Goal: Information Seeking & Learning: Learn about a topic

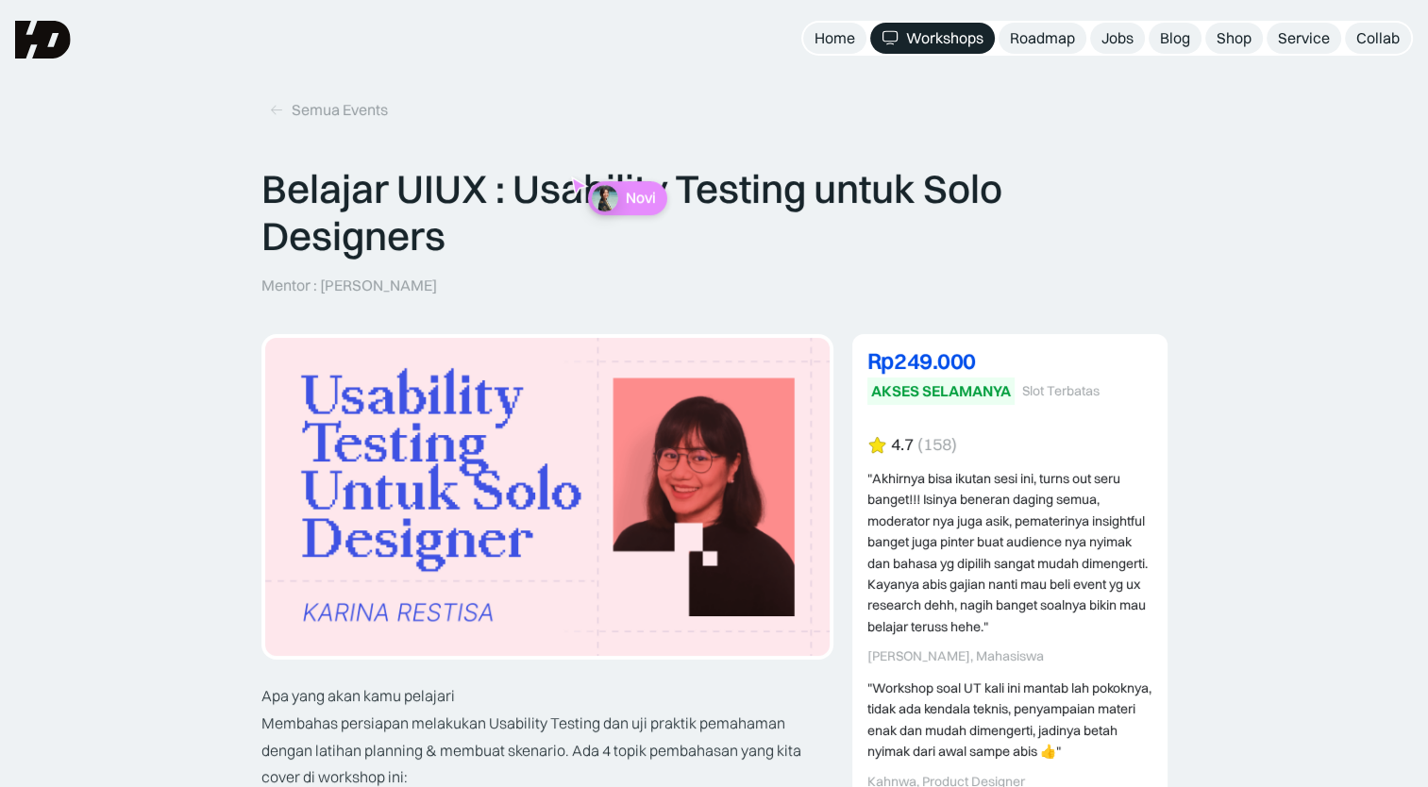
click at [625, 200] on p "Novi" at bounding box center [640, 198] width 30 height 18
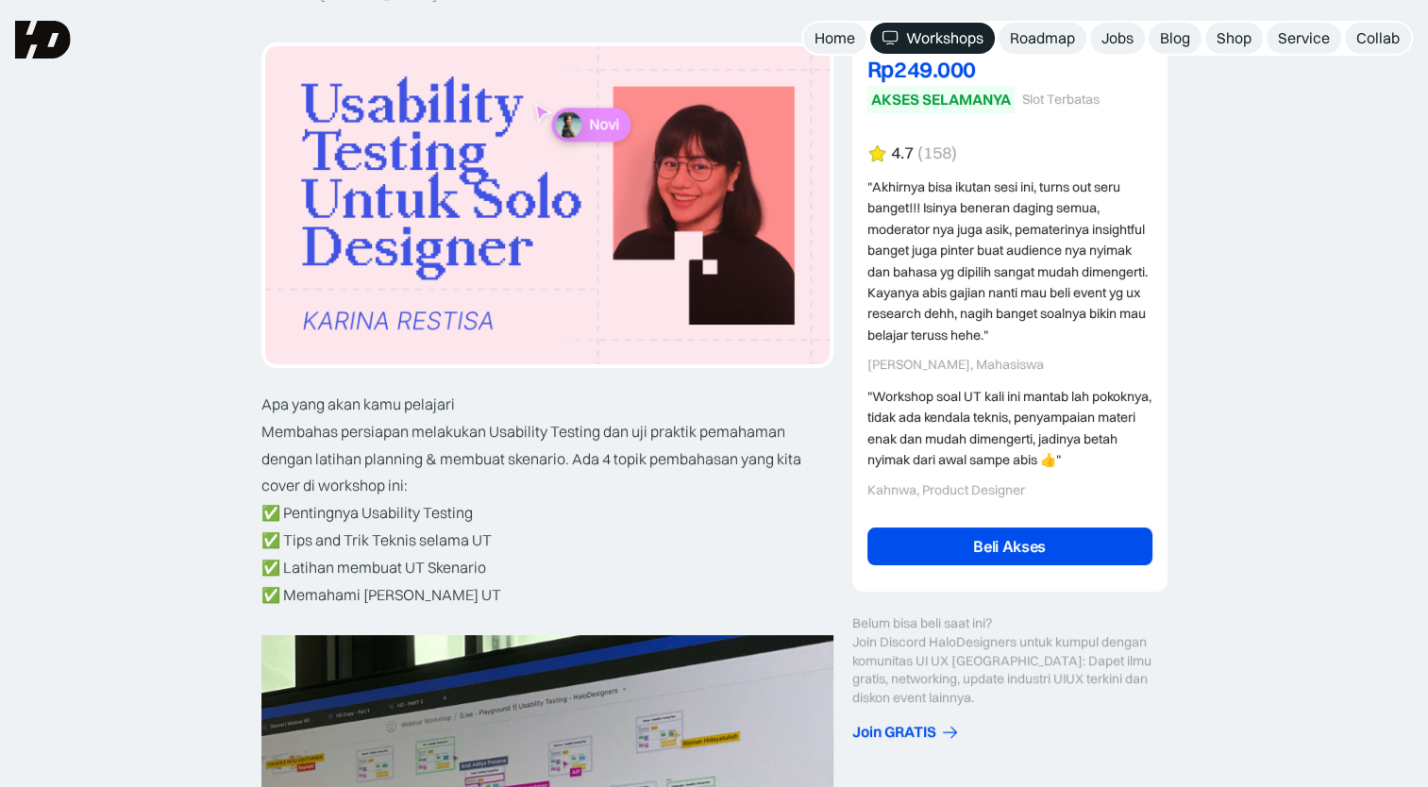
scroll to position [283, 0]
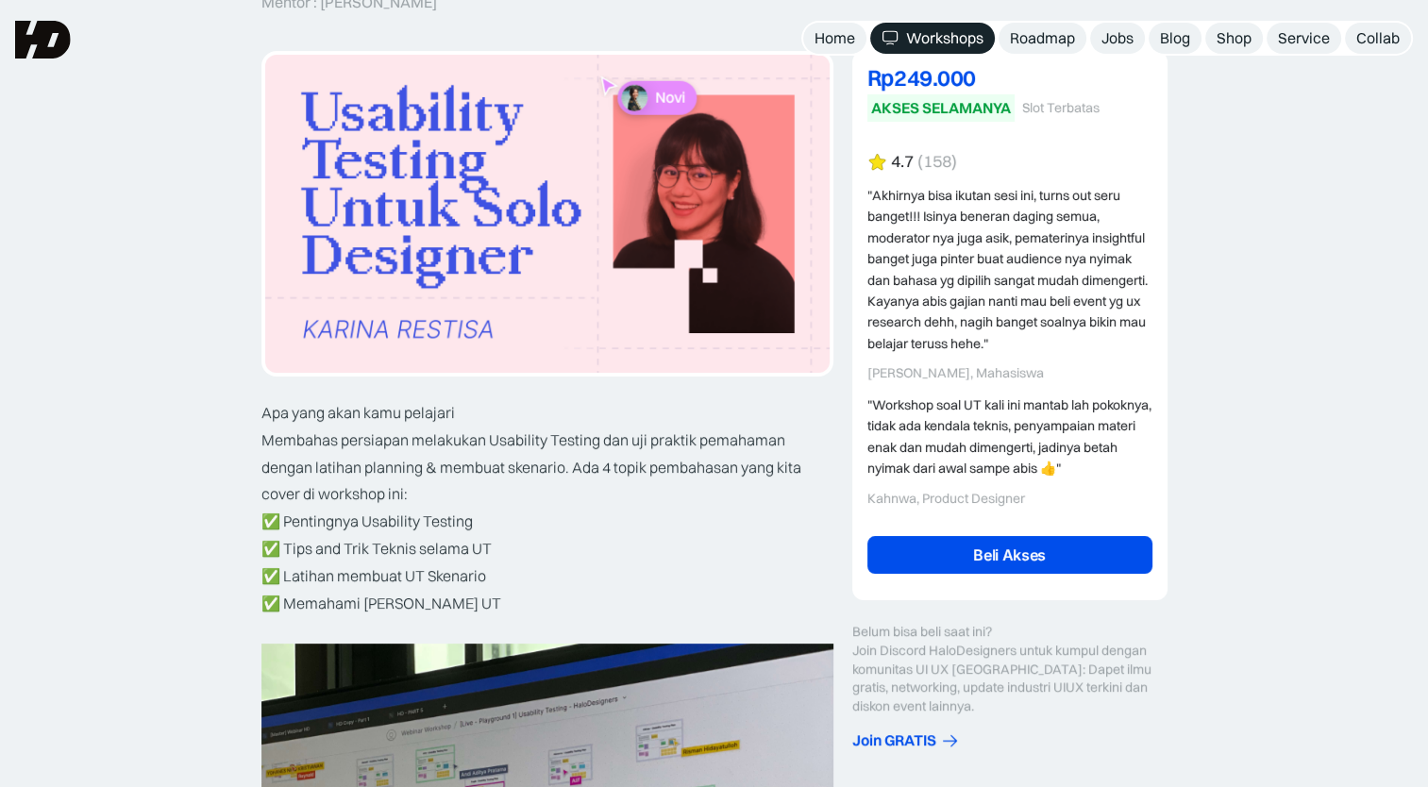
click at [688, 228] on img at bounding box center [547, 214] width 565 height 318
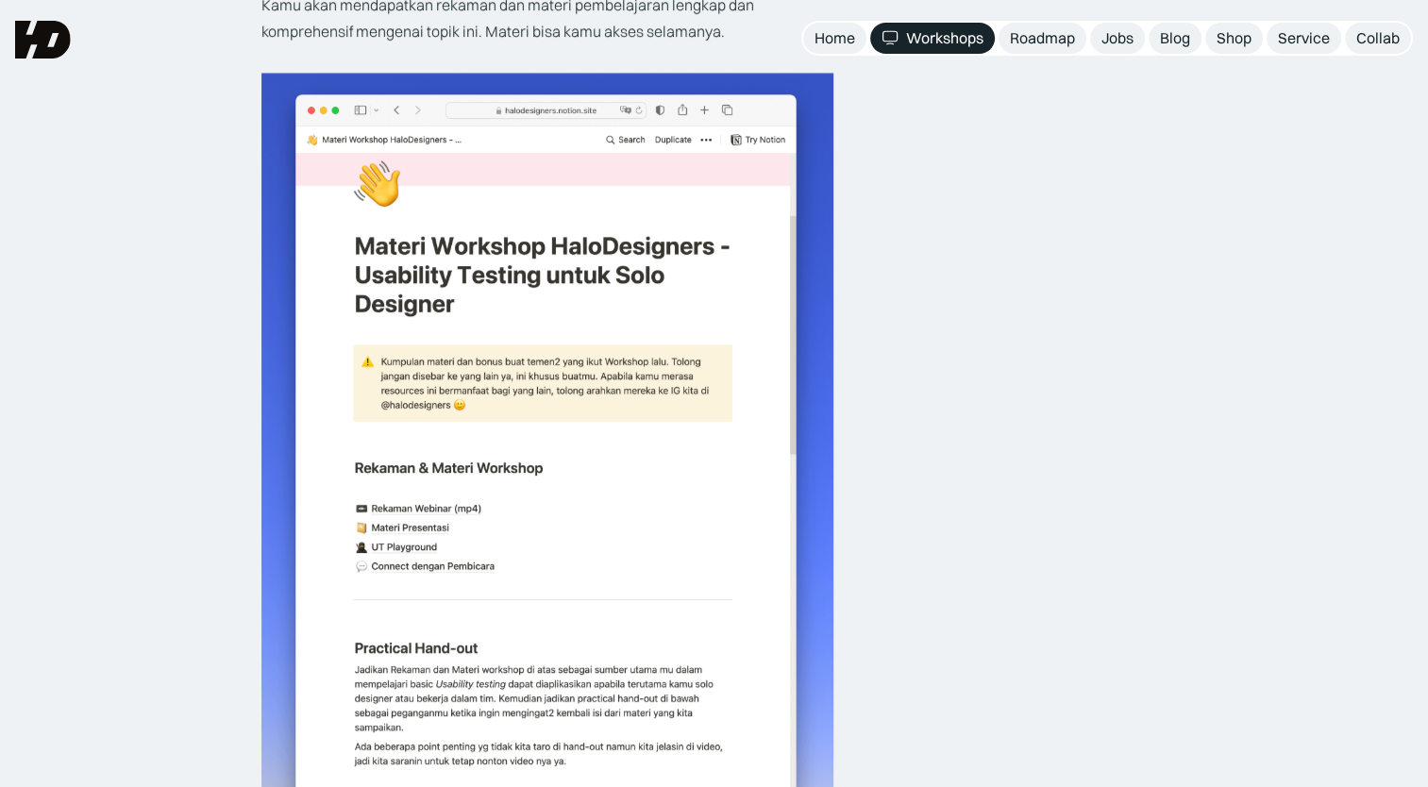
scroll to position [3144, 0]
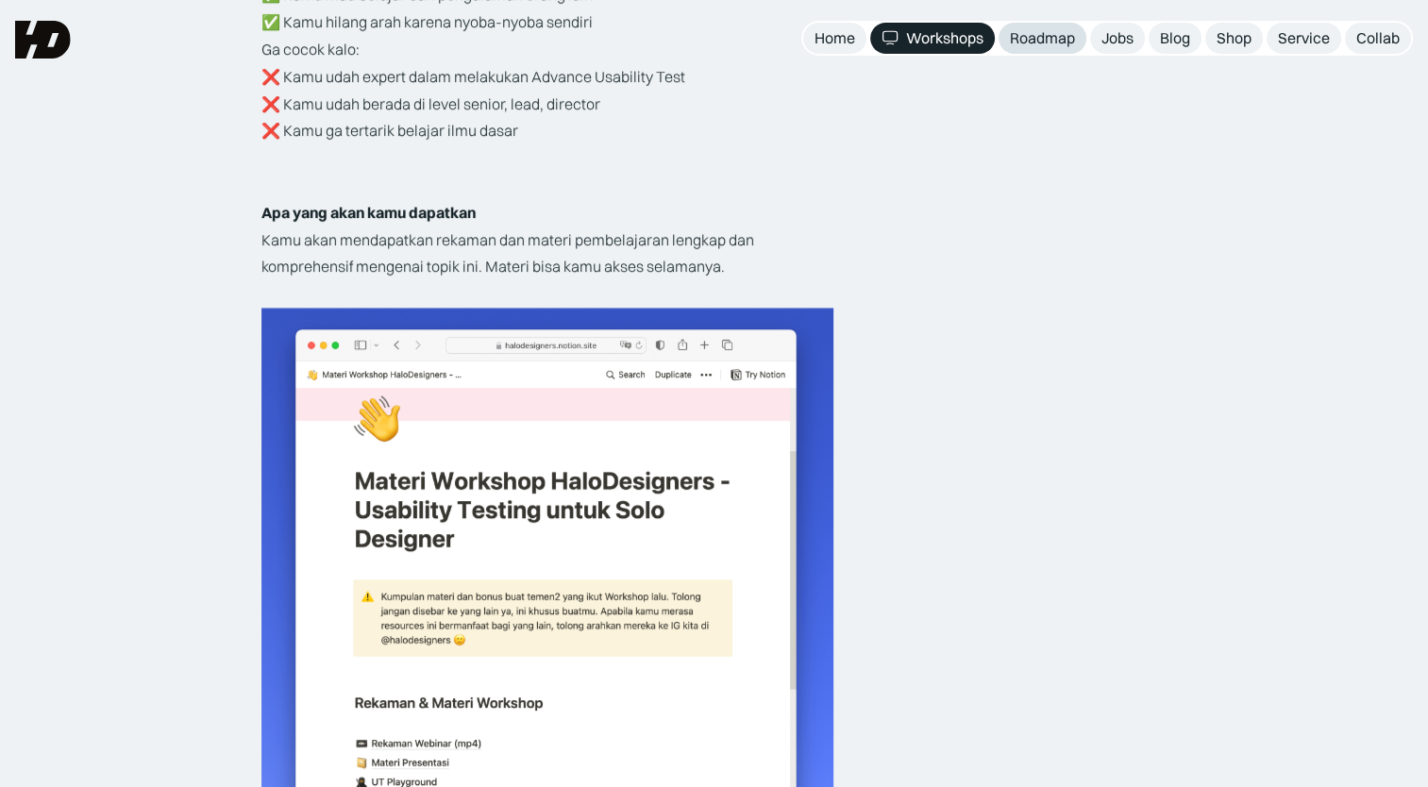
click at [1056, 39] on div "Roadmap" at bounding box center [1042, 38] width 65 height 20
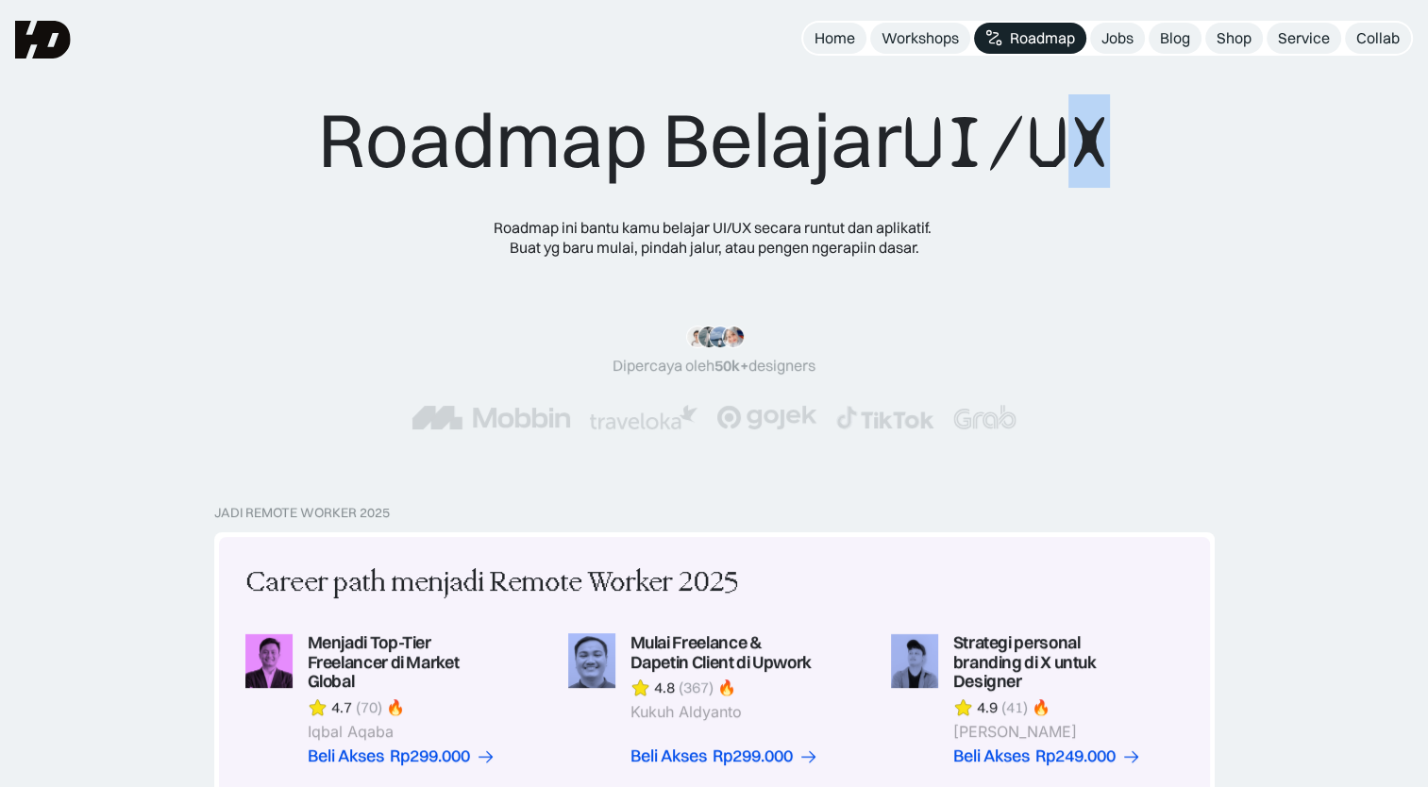
drag, startPoint x: 1091, startPoint y: 143, endPoint x: 1113, endPoint y: 173, distance: 37.2
click at [1110, 173] on span "UI/UX" at bounding box center [1007, 142] width 208 height 91
drag, startPoint x: 1113, startPoint y: 173, endPoint x: 1114, endPoint y: 293, distance: 119.9
click at [1110, 293] on div ""Materinya keren banget! Mulai dari research plan dan dibahas dengan komprehens…" at bounding box center [714, 378] width 792 height 180
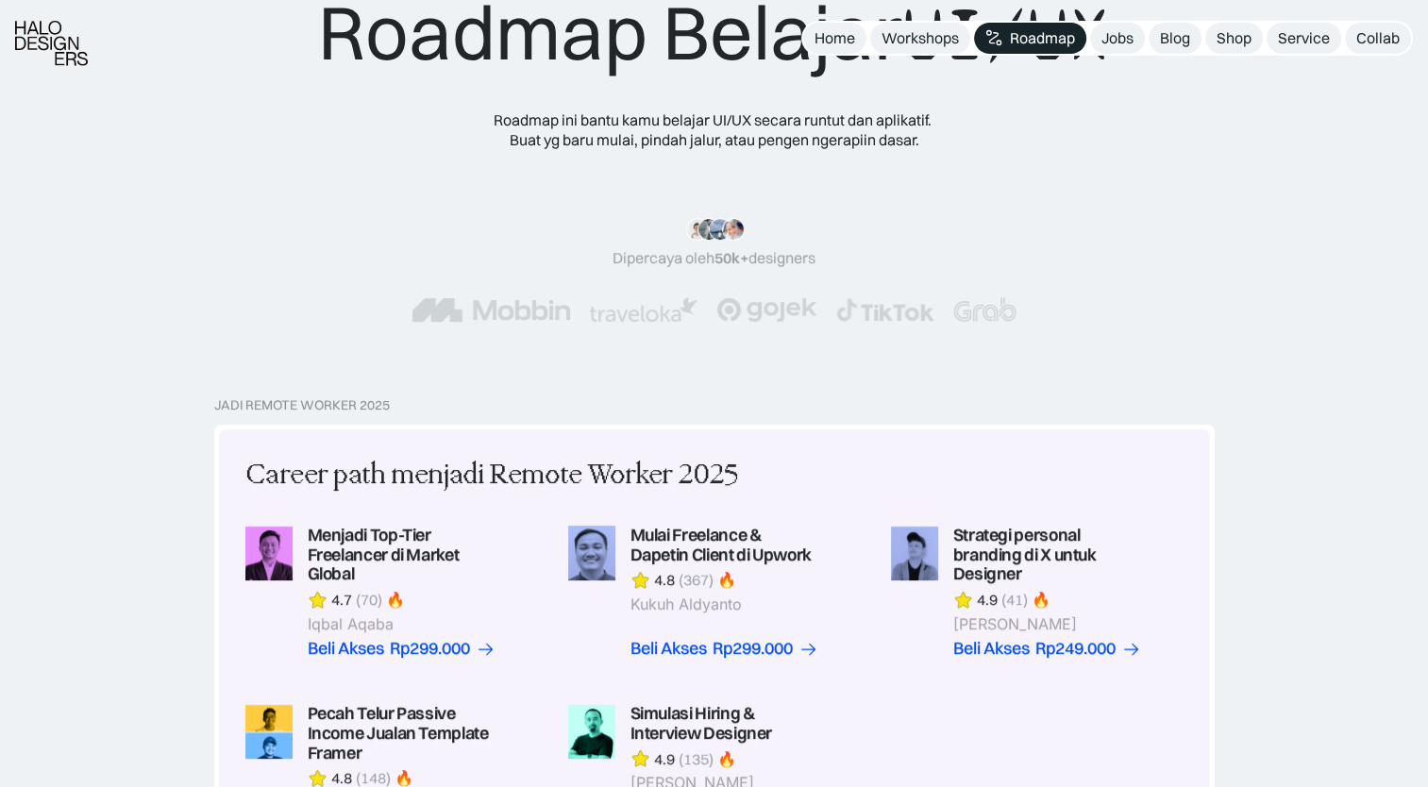
scroll to position [189, 0]
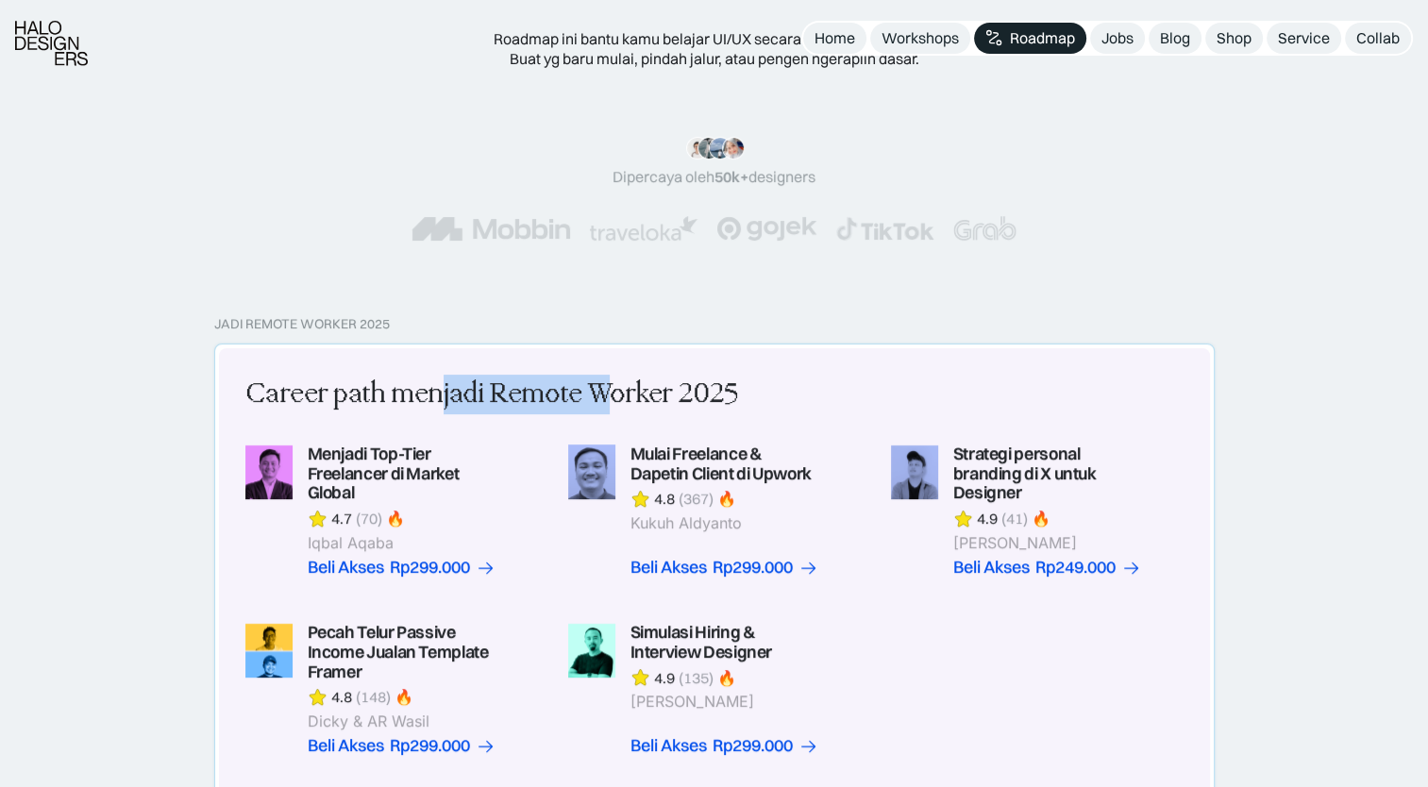
drag, startPoint x: 609, startPoint y: 385, endPoint x: 442, endPoint y: 395, distance: 167.4
click at [442, 395] on div "Career path menjadi Remote Worker 2025" at bounding box center [491, 395] width 493 height 40
click at [231, 290] on div "Roadmap Belajar UI/UX Roadmap ini bantu kamu belajar UI/UX secara runtut dan ap…" at bounding box center [714, 63] width 1428 height 505
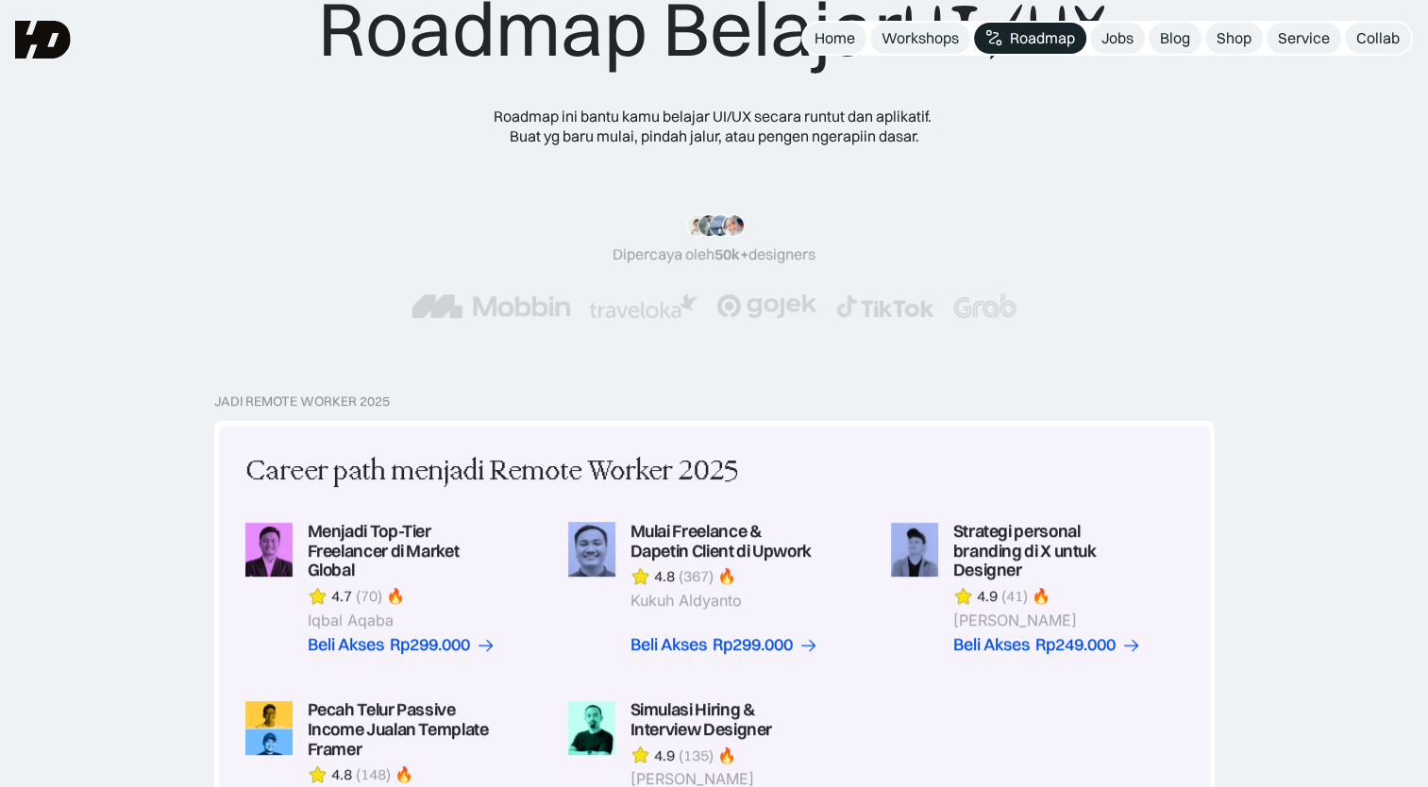
scroll to position [0, 0]
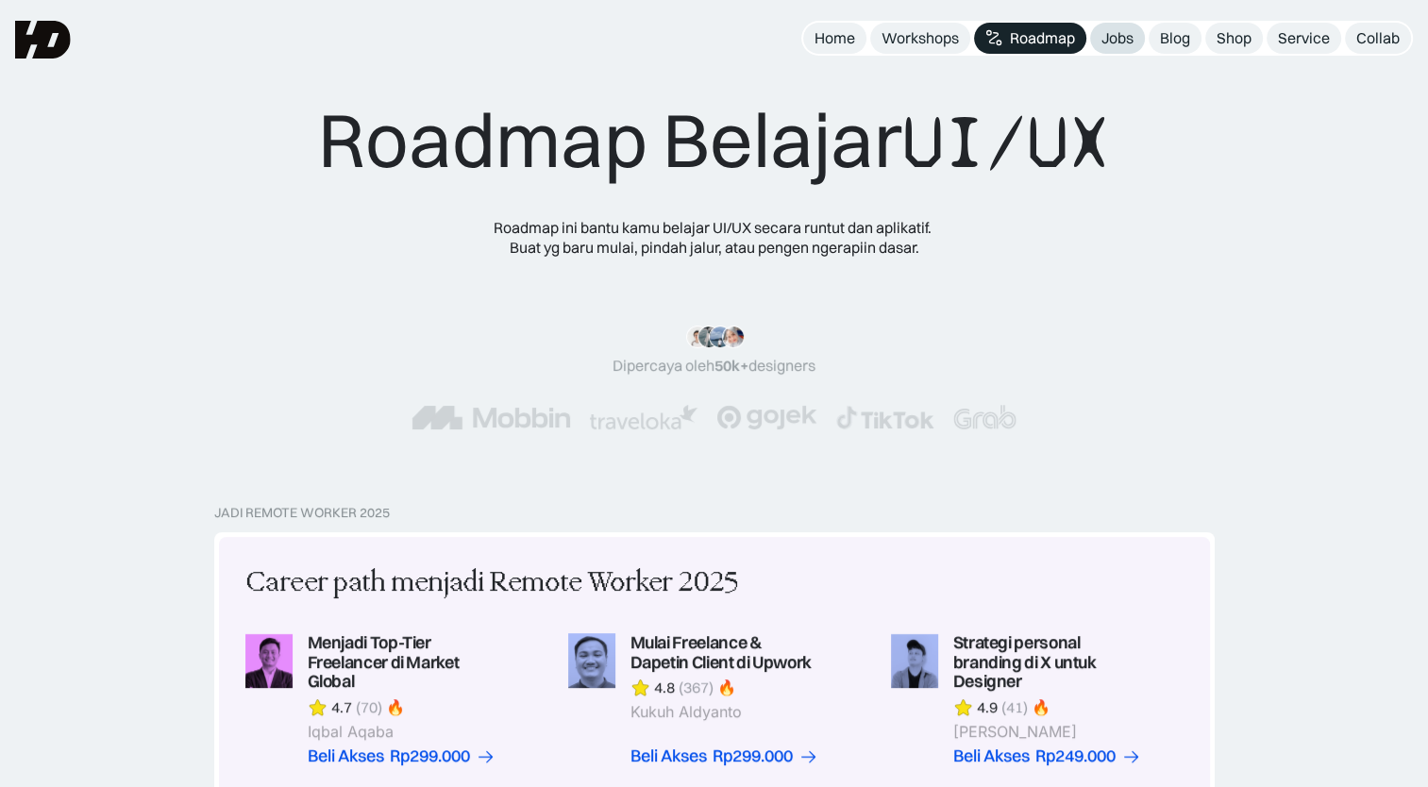
click at [1118, 44] on div "Jobs" at bounding box center [1118, 38] width 32 height 20
drag, startPoint x: 963, startPoint y: 131, endPoint x: 981, endPoint y: 141, distance: 20.3
click at [981, 141] on span "UI/UX" at bounding box center [1007, 142] width 208 height 91
drag, startPoint x: 981, startPoint y: 141, endPoint x: 940, endPoint y: 142, distance: 40.6
click at [940, 142] on span "UI/UX" at bounding box center [1007, 142] width 208 height 91
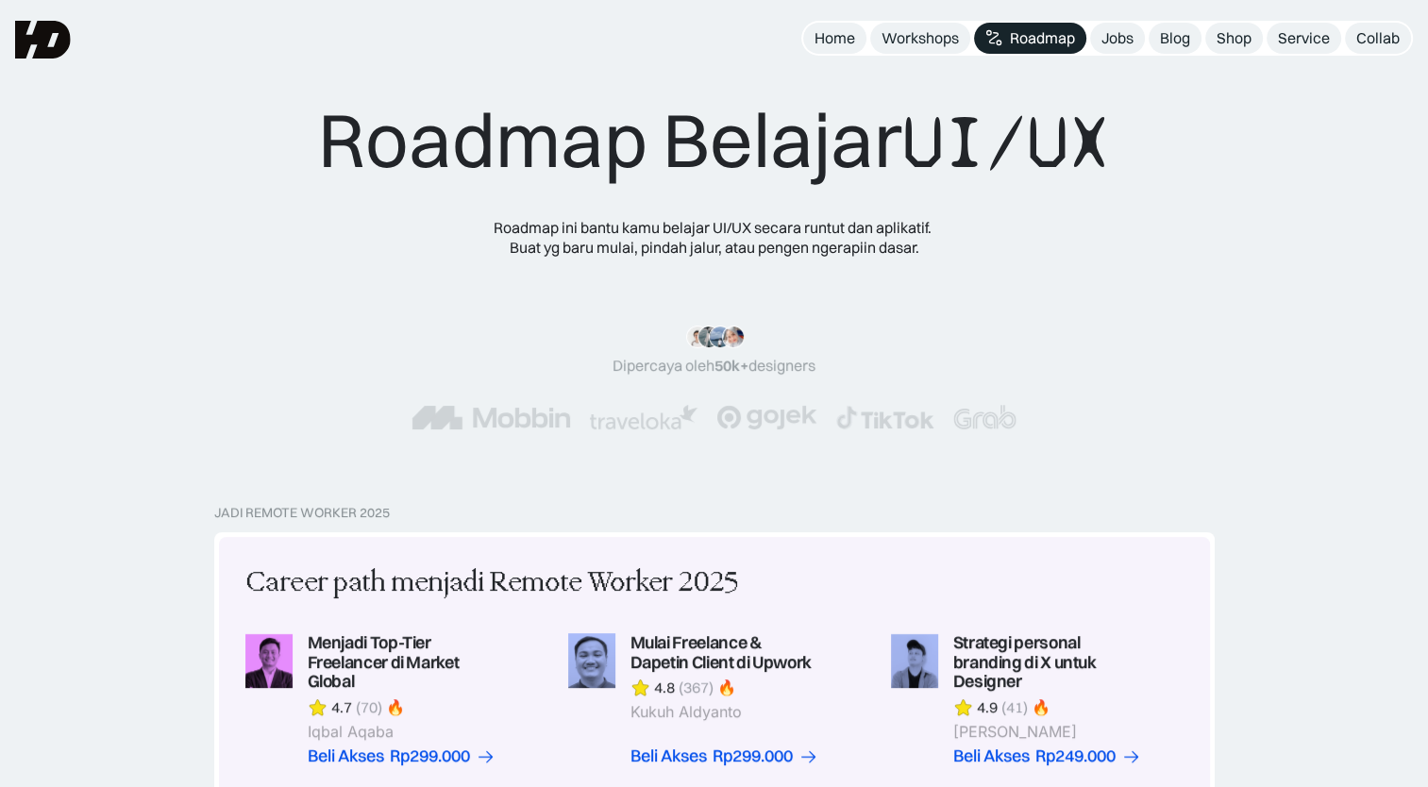
click at [909, 126] on span "UI/UX" at bounding box center [1007, 142] width 208 height 91
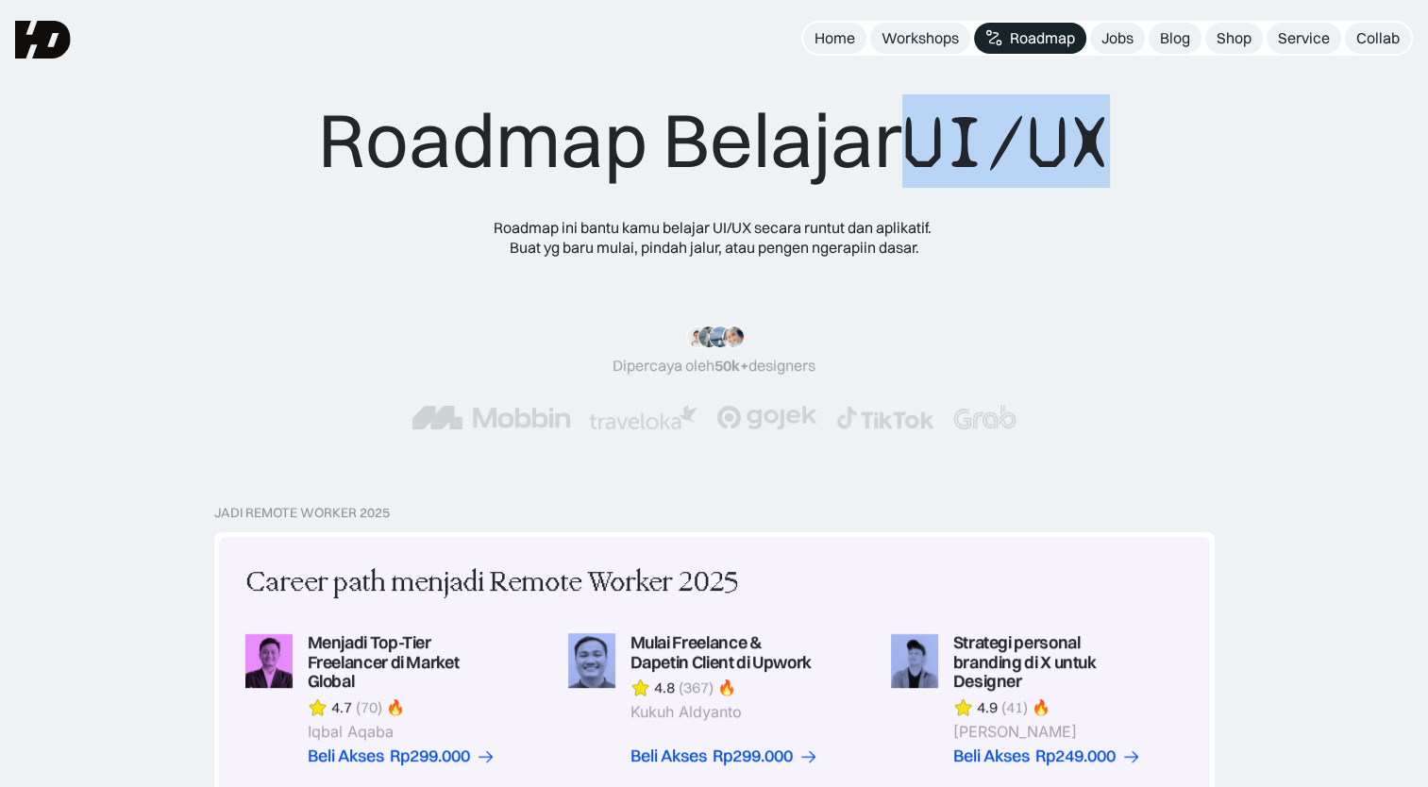
drag, startPoint x: 891, startPoint y: 124, endPoint x: 1107, endPoint y: 154, distance: 217.4
click at [1107, 154] on div "Roadmap Belajar UI/UX" at bounding box center [714, 140] width 792 height 93
drag, startPoint x: 1107, startPoint y: 154, endPoint x: 1031, endPoint y: 182, distance: 80.7
click at [1036, 182] on span "UI/UX" at bounding box center [1007, 142] width 208 height 91
click at [935, 173] on span "UI/UX" at bounding box center [1007, 142] width 208 height 91
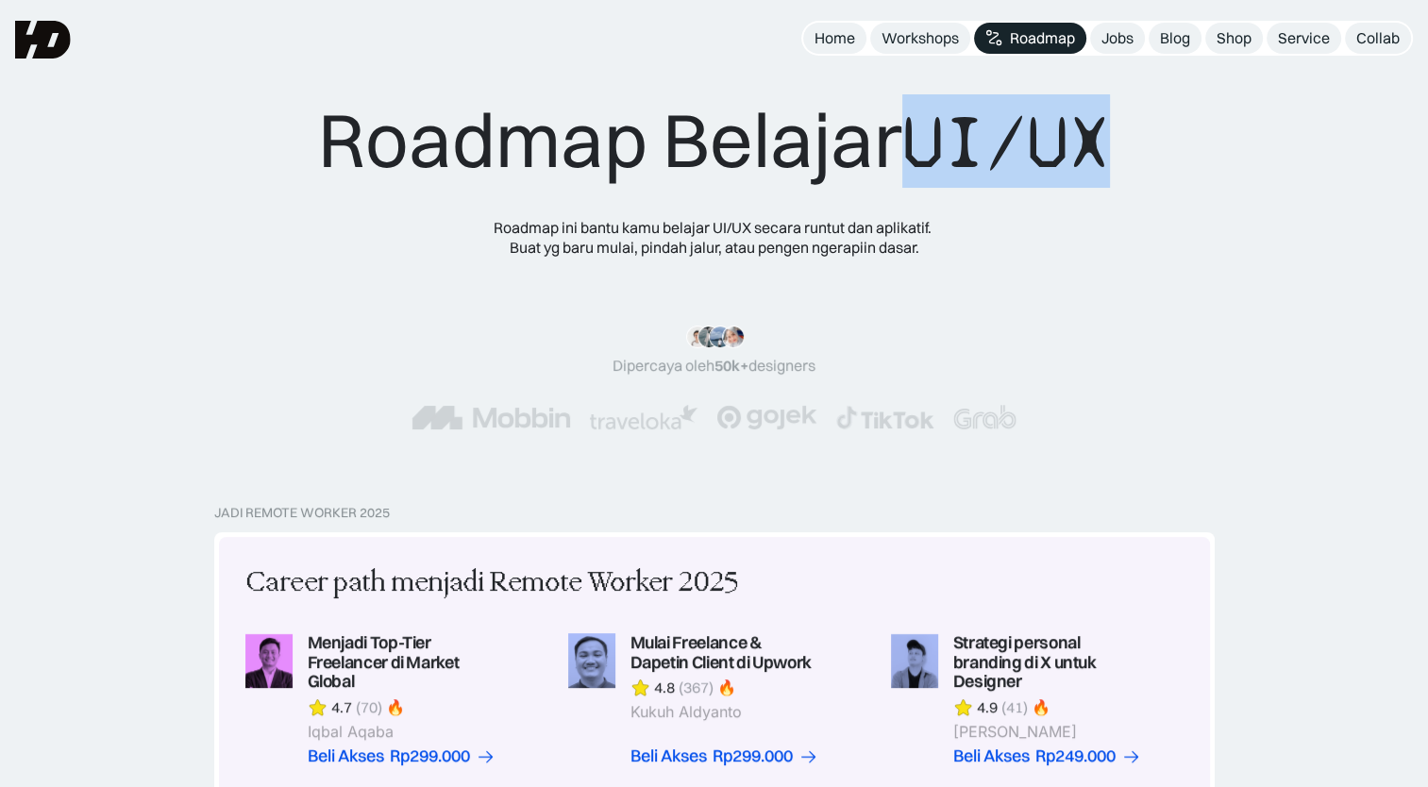
drag, startPoint x: 921, startPoint y: 142, endPoint x: 1114, endPoint y: 161, distance: 194.5
click at [1110, 161] on span "UI/UX" at bounding box center [1007, 142] width 208 height 91
drag, startPoint x: 1114, startPoint y: 161, endPoint x: 1118, endPoint y: 227, distance: 66.2
click at [1118, 227] on div "Roadmap Belajar UI/UX Roadmap ini bantu kamu belajar UI/UX secara runtut dan ap…" at bounding box center [714, 280] width 1277 height 373
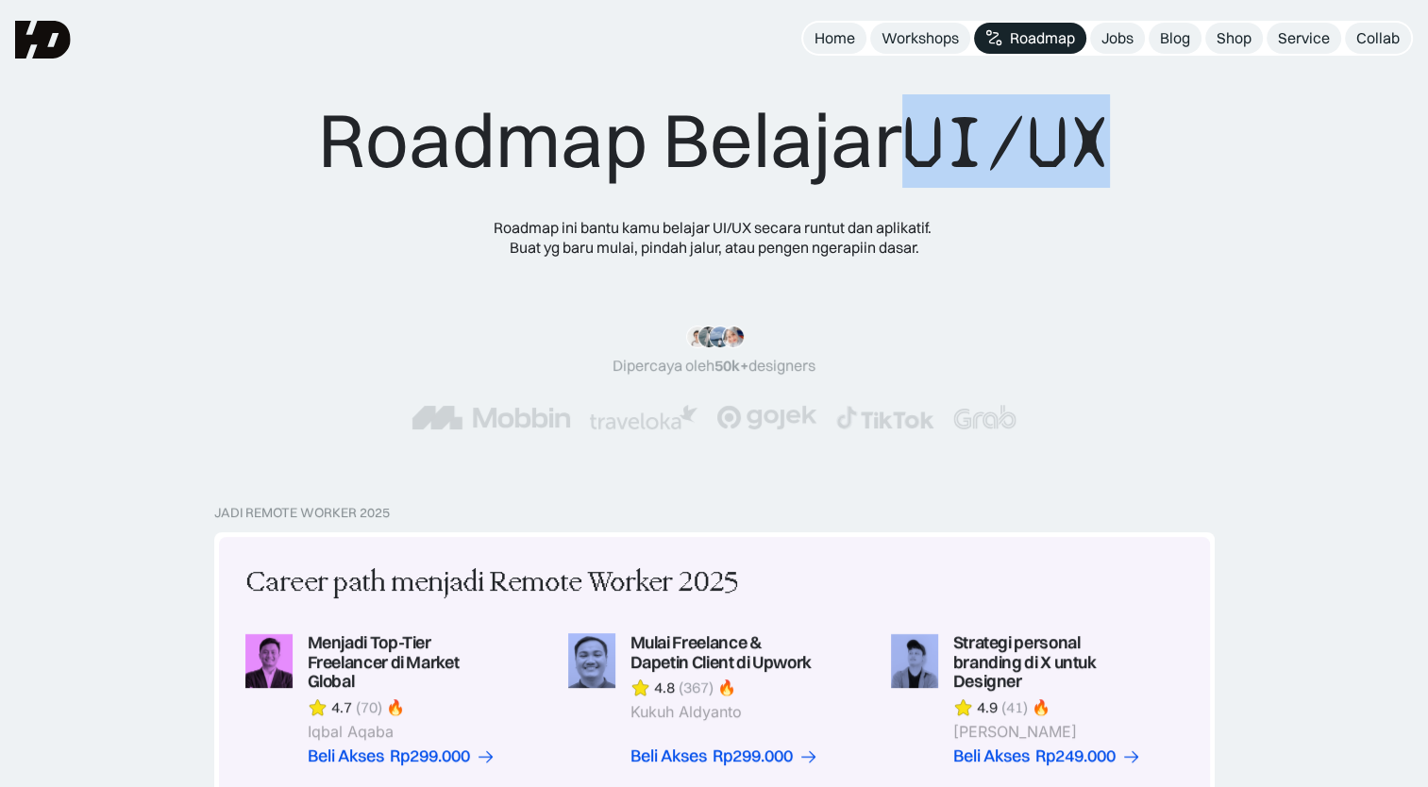
drag, startPoint x: 1118, startPoint y: 227, endPoint x: 1052, endPoint y: 237, distance: 66.9
click at [1052, 237] on div "Roadmap Belajar UI/UX Roadmap ini bantu kamu belajar UI/UX secara runtut dan ap…" at bounding box center [714, 280] width 792 height 373
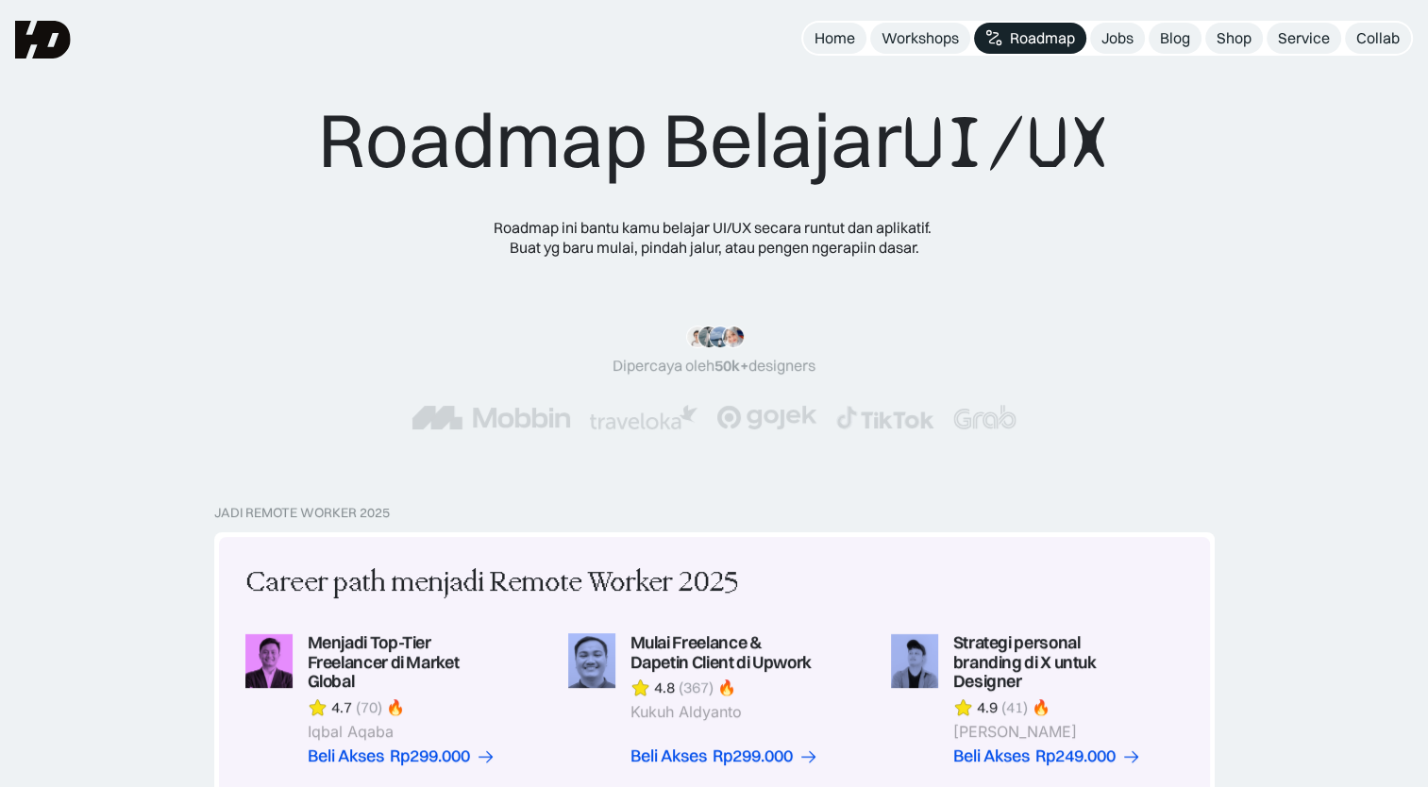
click at [957, 240] on div "Roadmap Belajar UI/UX Roadmap ini bantu kamu belajar UI/UX secara runtut dan ap…" at bounding box center [714, 280] width 792 height 373
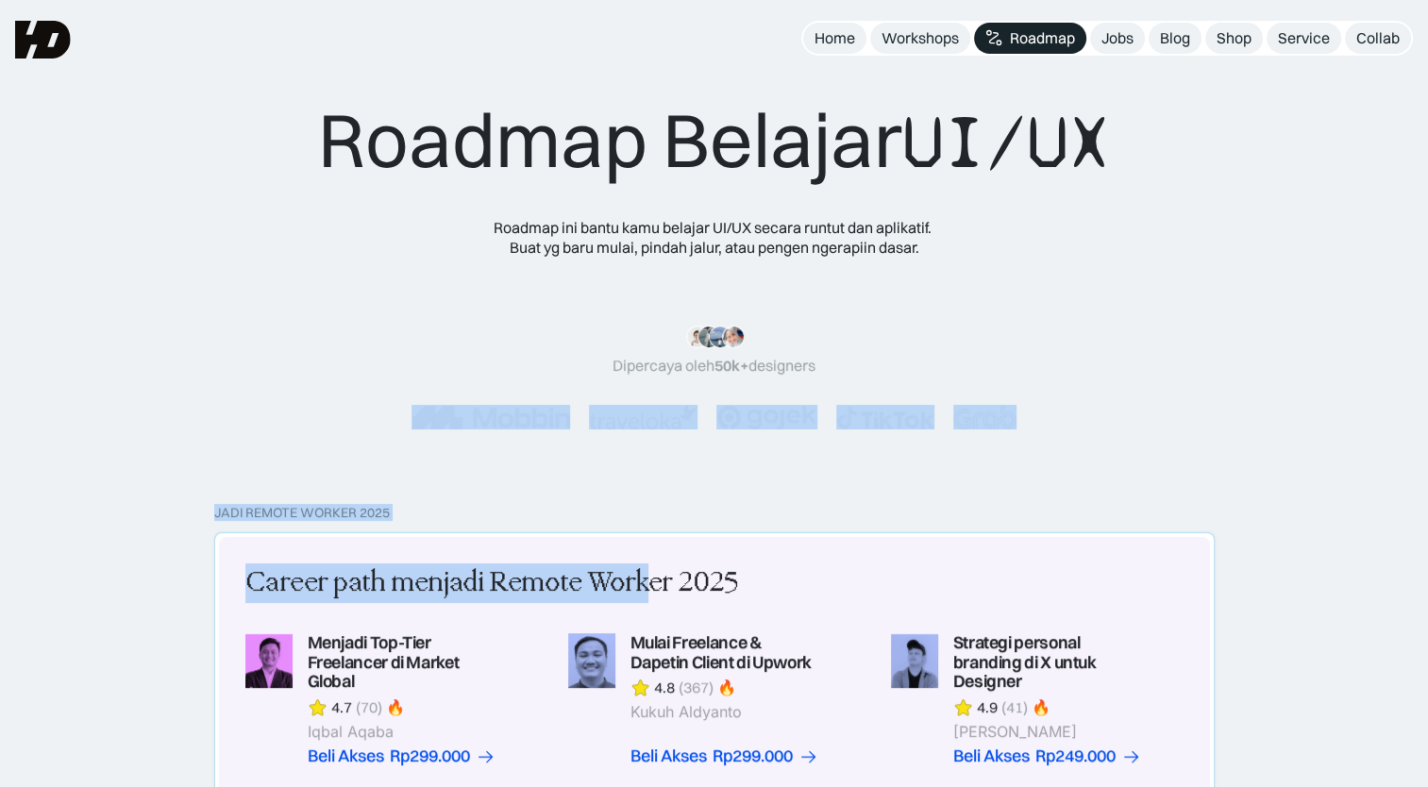
drag, startPoint x: 628, startPoint y: 431, endPoint x: 650, endPoint y: 559, distance: 129.3
drag, startPoint x: 650, startPoint y: 559, endPoint x: 640, endPoint y: 510, distance: 50.0
click at [602, 493] on div "Roadmap Belajar UI/UX Roadmap ini bantu kamu belajar UI/UX secara runtut dan ap…" at bounding box center [714, 252] width 1428 height 505
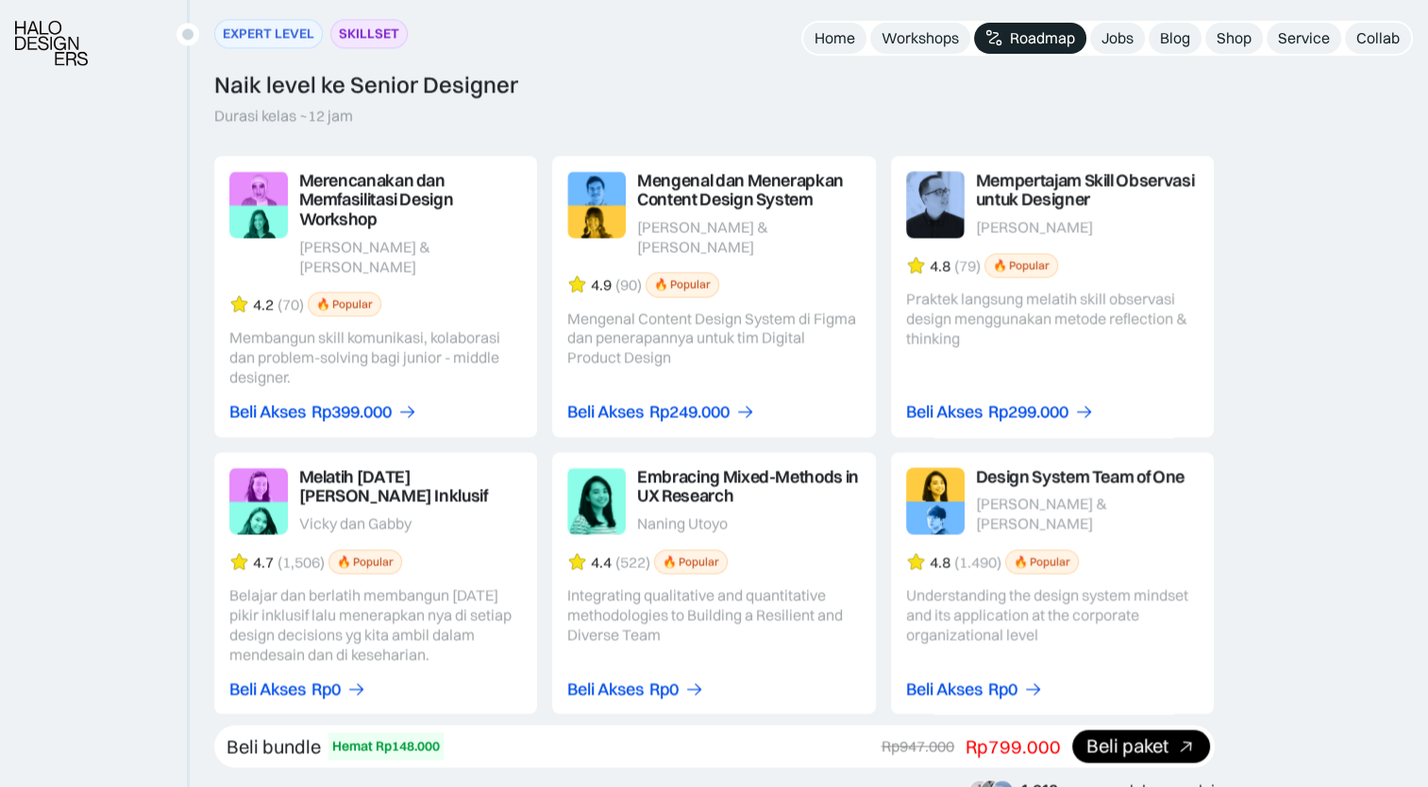
scroll to position [3534, 0]
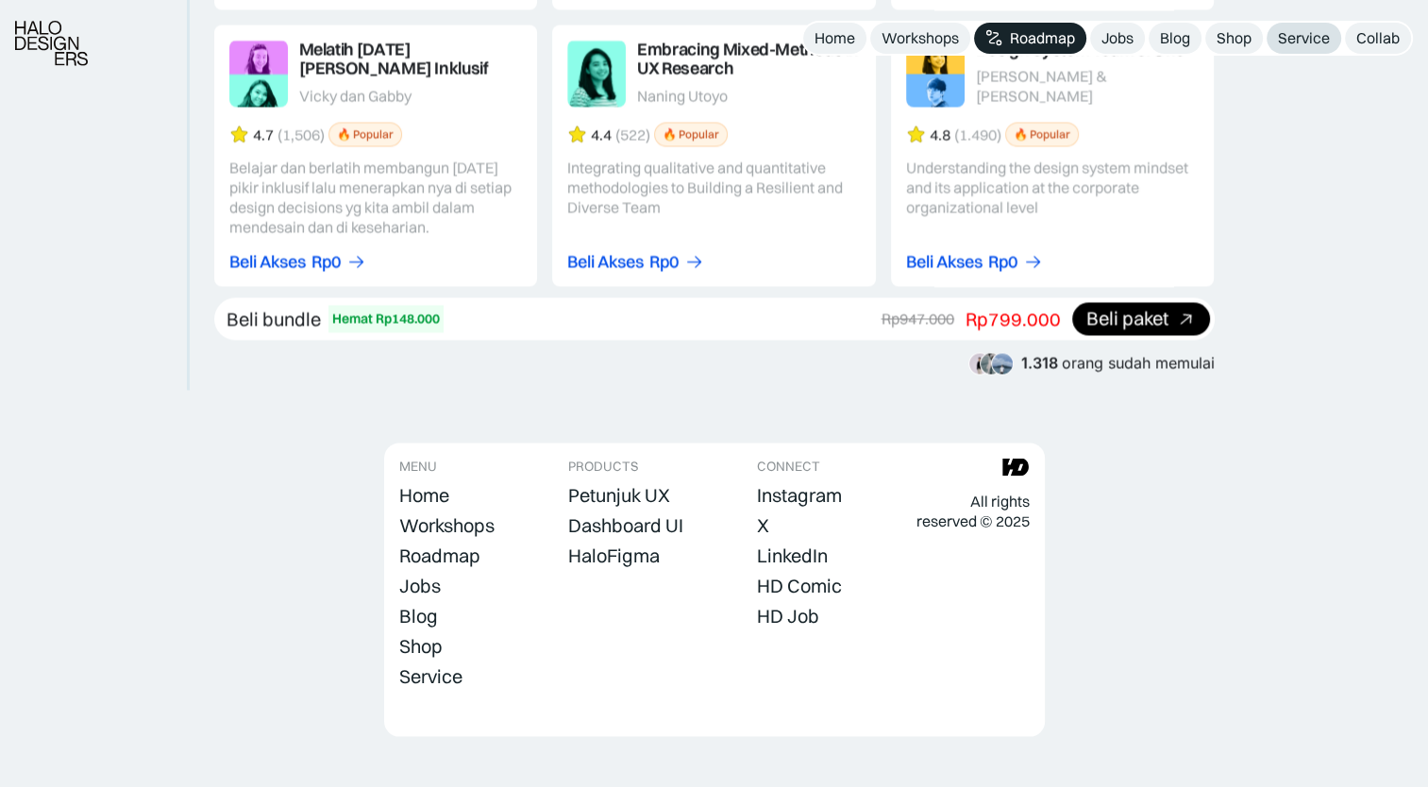
click at [1331, 39] on link "Service" at bounding box center [1304, 38] width 75 height 31
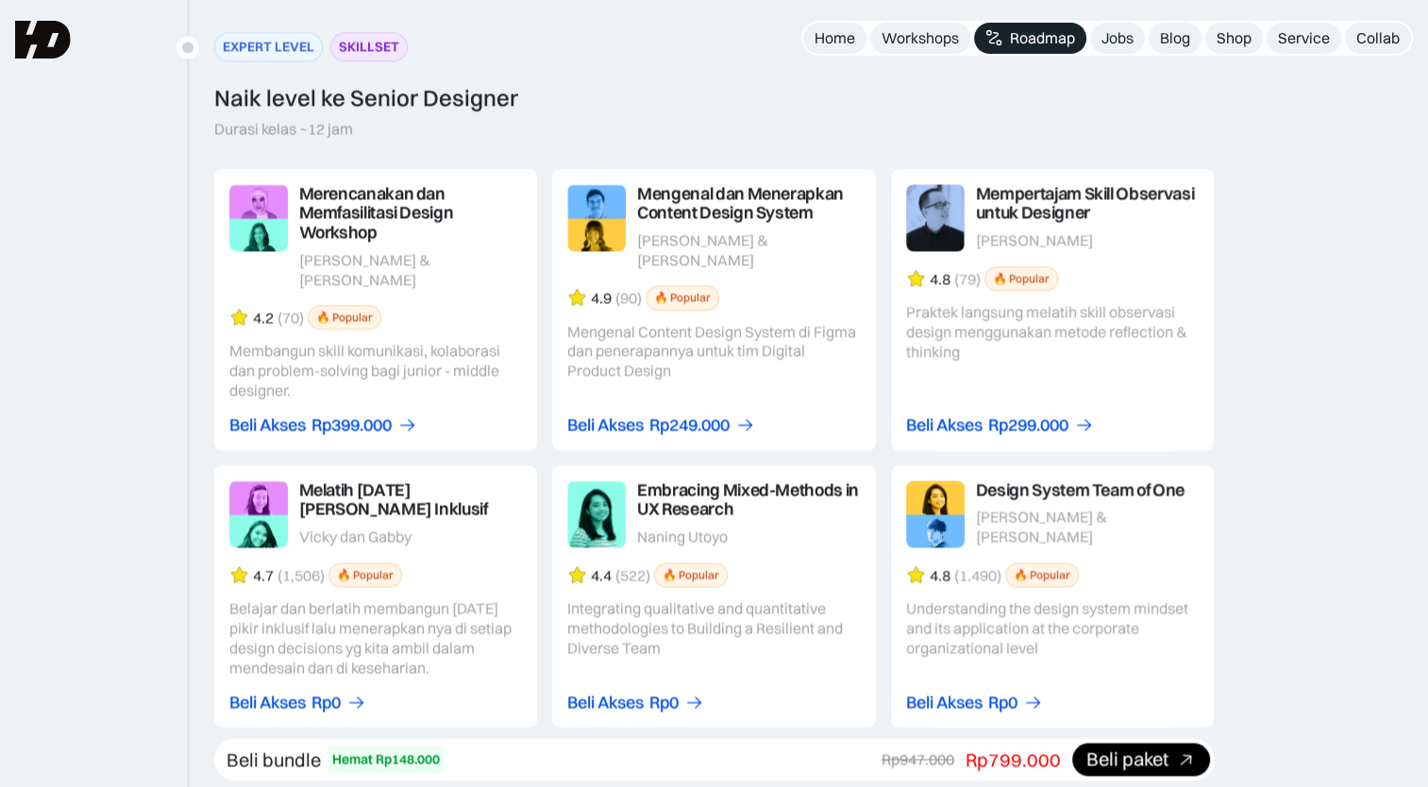
scroll to position [3062, 0]
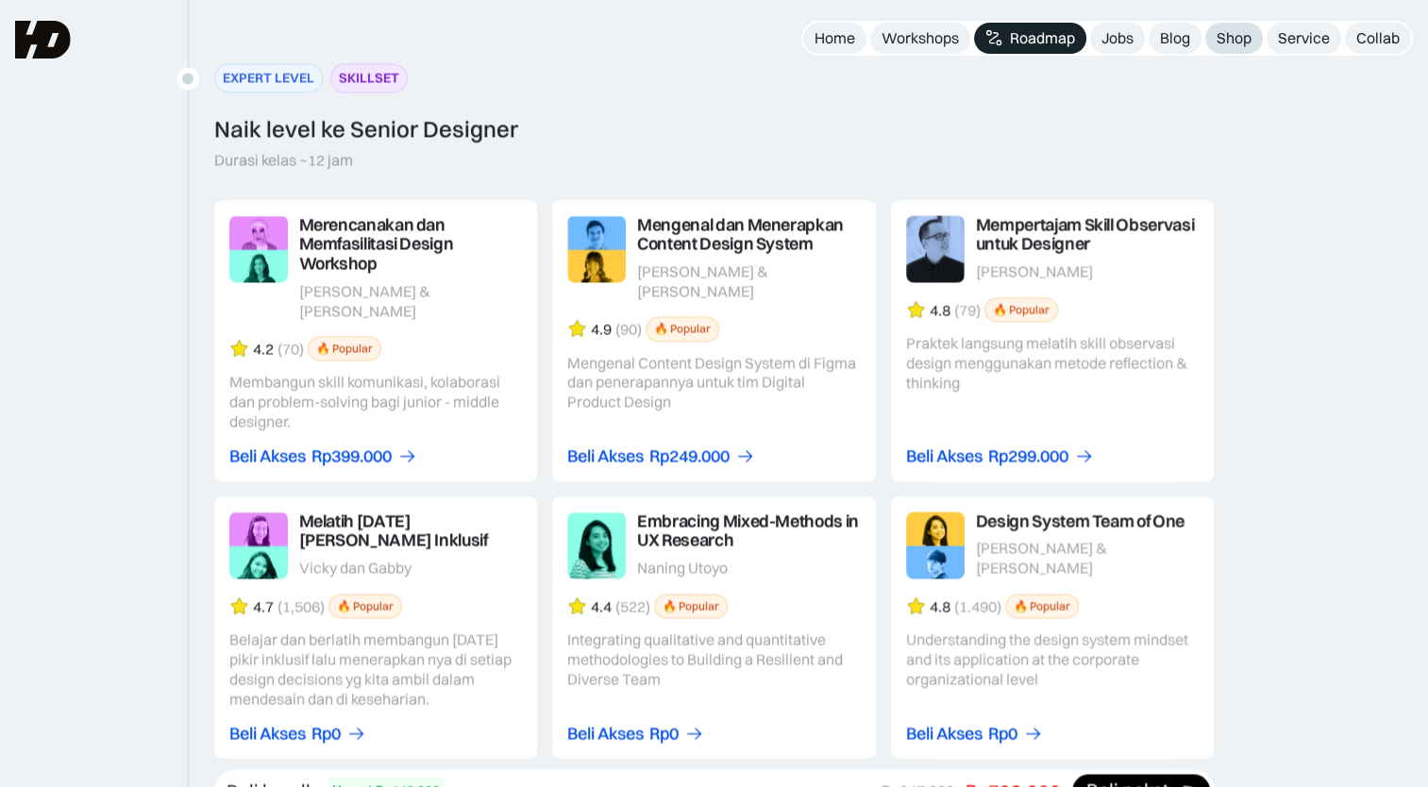
click at [1251, 49] on link "Shop" at bounding box center [1235, 38] width 58 height 31
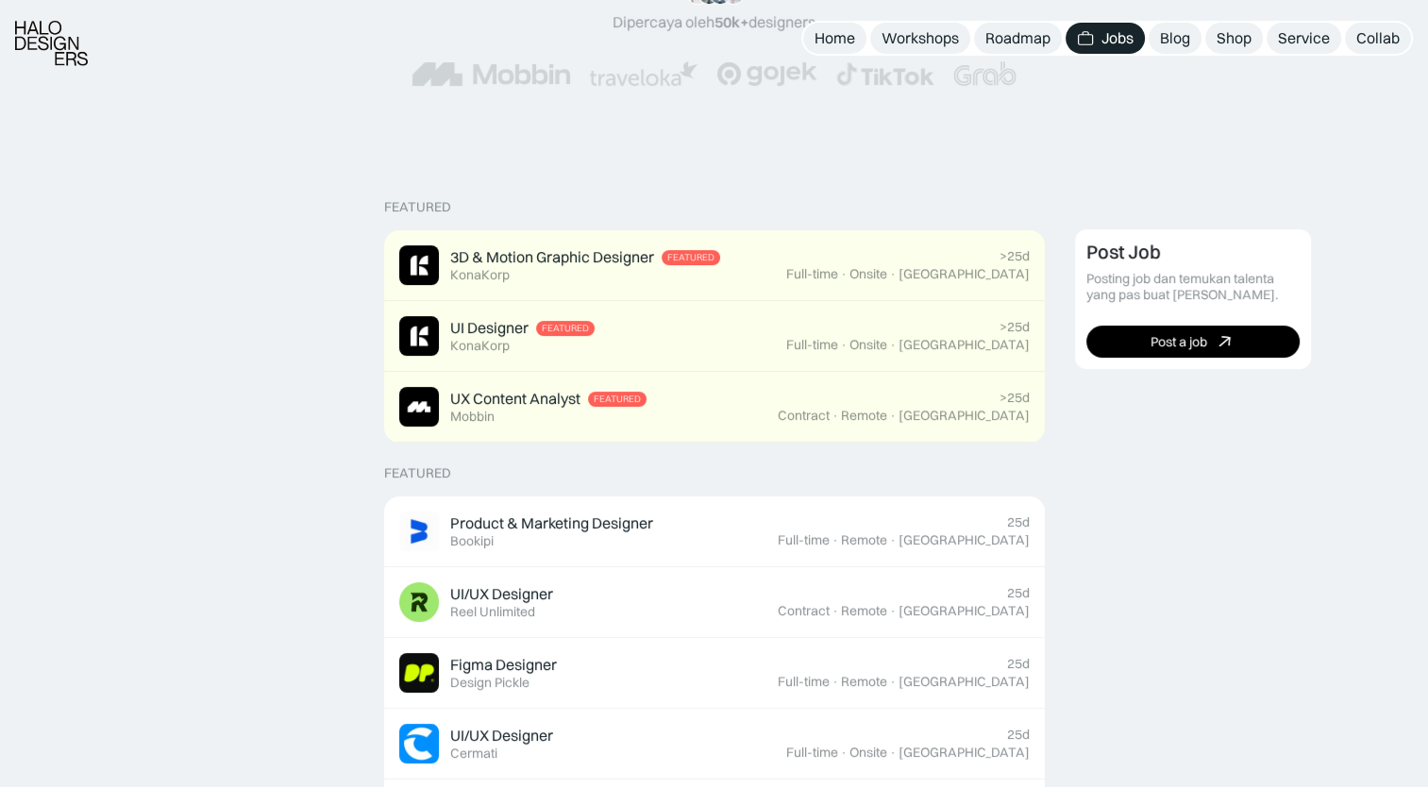
scroll to position [472, 0]
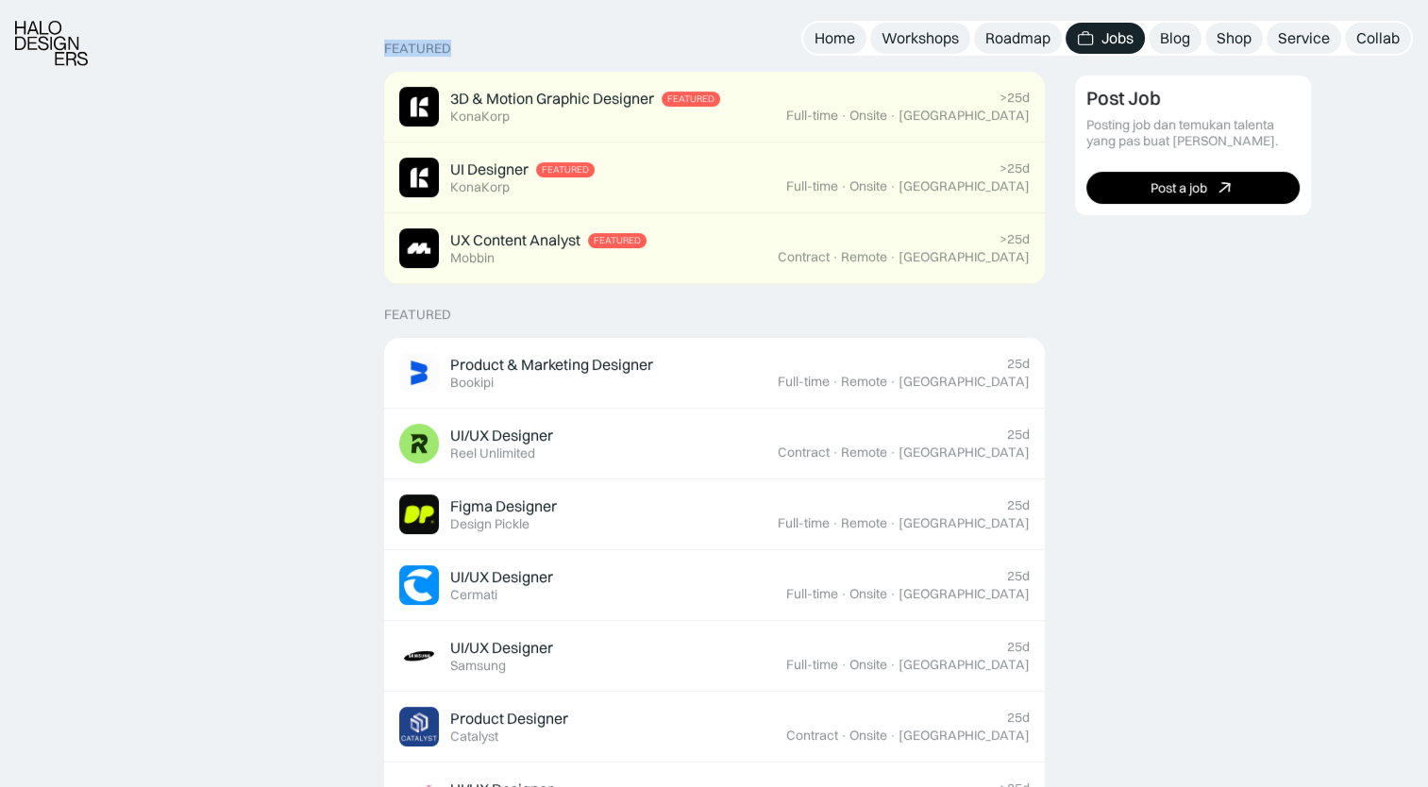
drag, startPoint x: 382, startPoint y: 44, endPoint x: 449, endPoint y: 51, distance: 67.4
drag, startPoint x: 449, startPoint y: 51, endPoint x: 412, endPoint y: 51, distance: 37.8
copy div "Featured"
click at [431, 54] on div "Featured" at bounding box center [417, 49] width 67 height 16
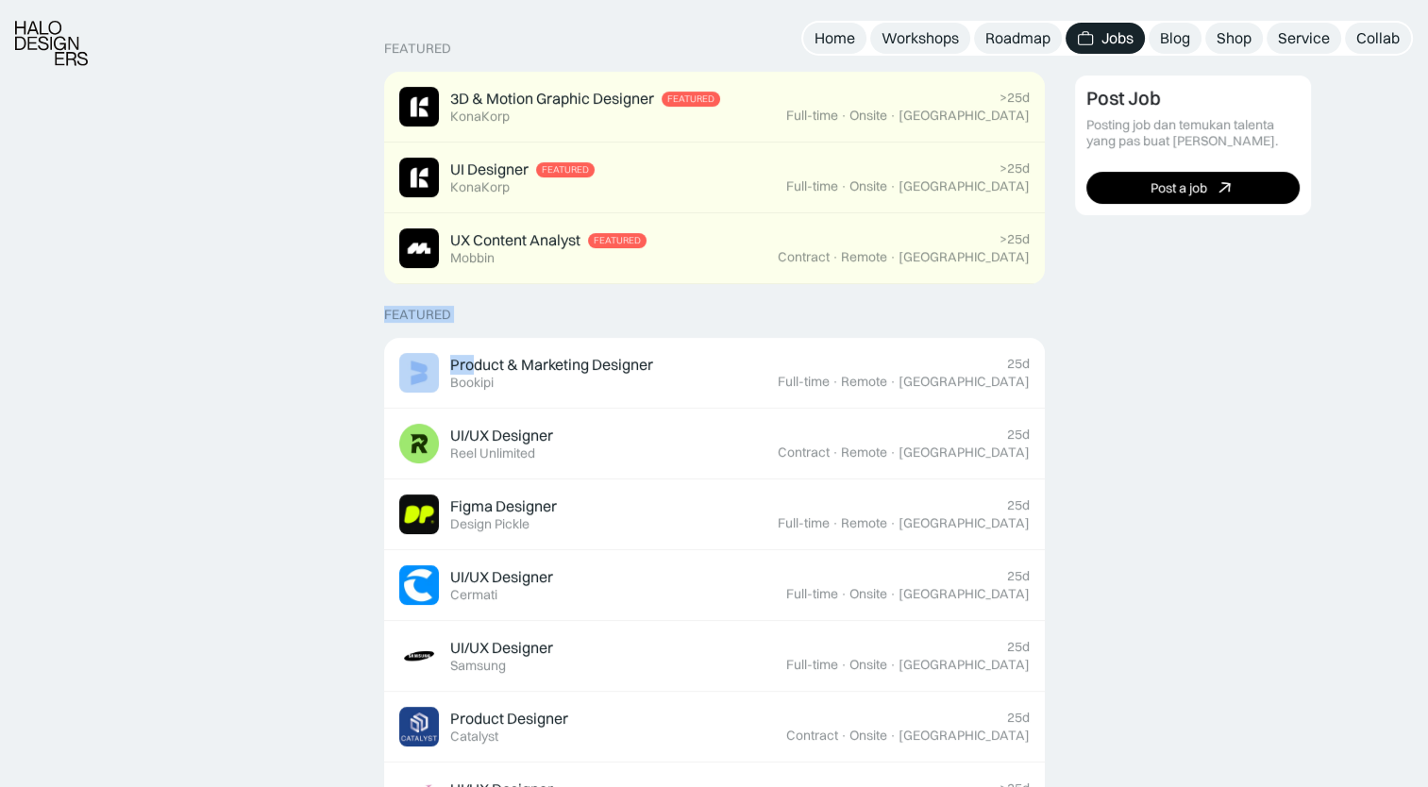
drag, startPoint x: 381, startPoint y: 314, endPoint x: 472, endPoint y: 316, distance: 90.7
drag, startPoint x: 472, startPoint y: 316, endPoint x: 436, endPoint y: 313, distance: 36.1
click at [436, 313] on div "Featured" at bounding box center [417, 315] width 67 height 16
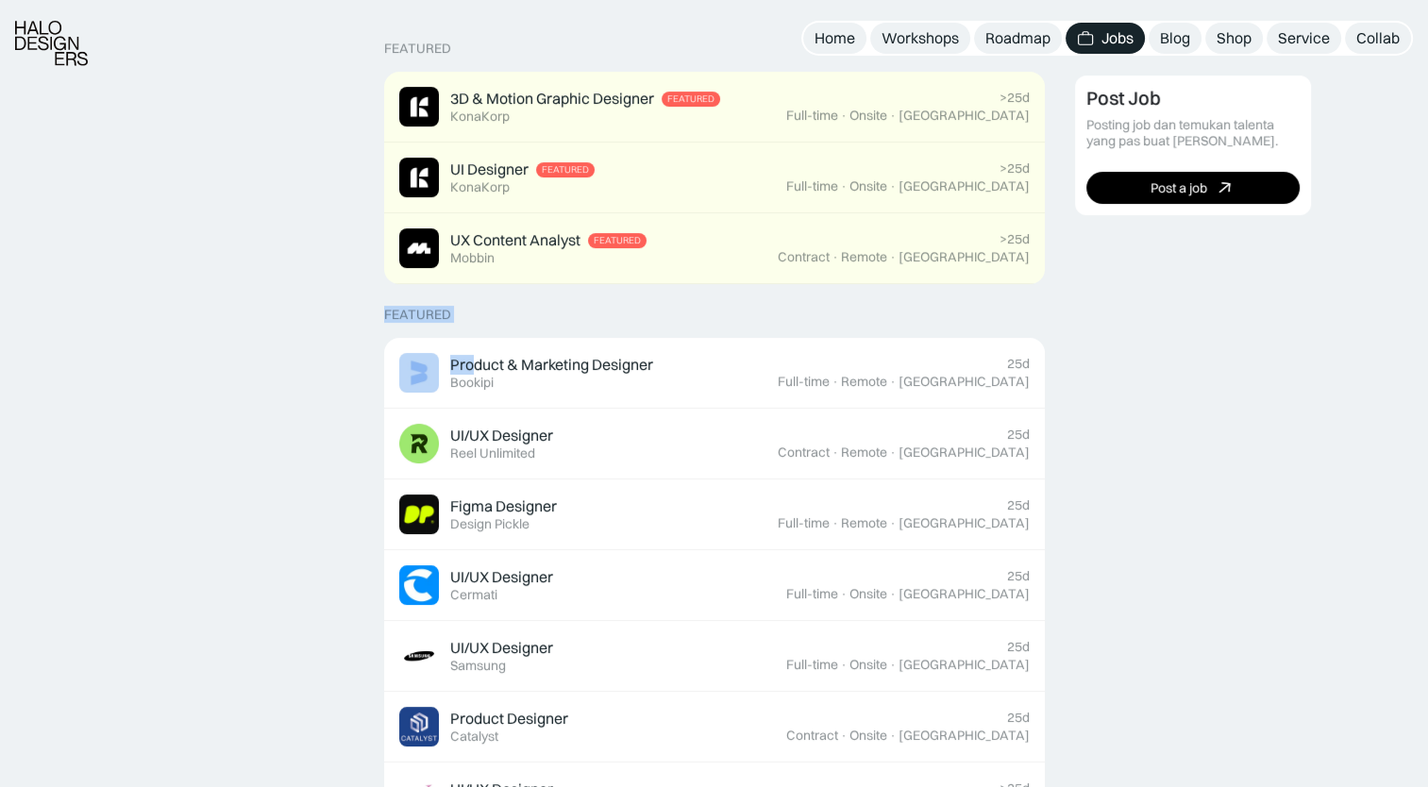
drag, startPoint x: 436, startPoint y: 313, endPoint x: 392, endPoint y: 303, distance: 45.4
click at [392, 303] on div "Featured 3D & Motion Graphic Designer Featured KonaKorp >25d Full-time · Onsite…" at bounding box center [714, 685] width 661 height 1289
drag, startPoint x: 382, startPoint y: 314, endPoint x: 445, endPoint y: 316, distance: 62.3
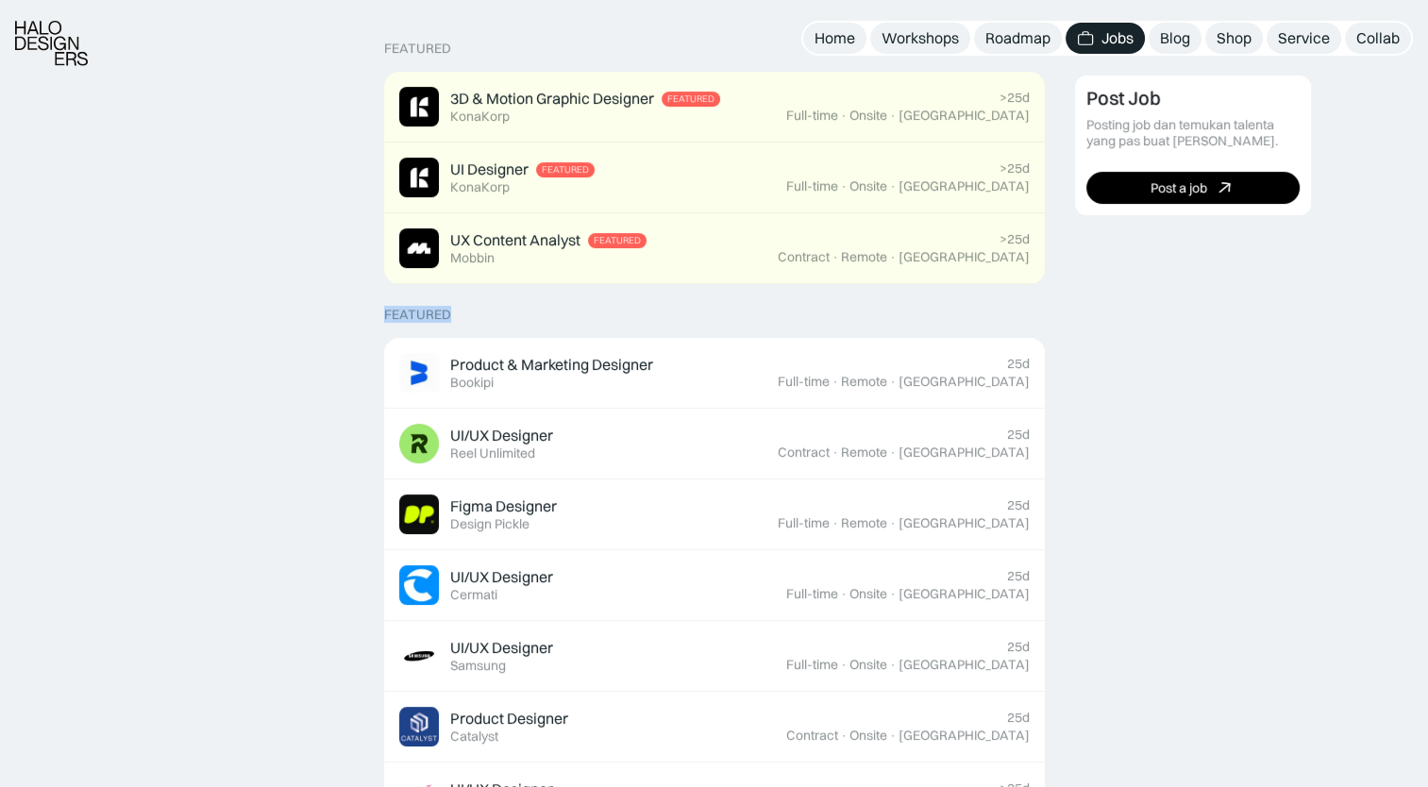
click at [445, 315] on div "Featured" at bounding box center [417, 315] width 67 height 16
drag, startPoint x: 445, startPoint y: 315, endPoint x: 394, endPoint y: 303, distance: 52.4
click at [394, 303] on div "Featured 3D & Motion Graphic Designer Featured KonaKorp >25d Full-time · Onsite…" at bounding box center [714, 685] width 661 height 1289
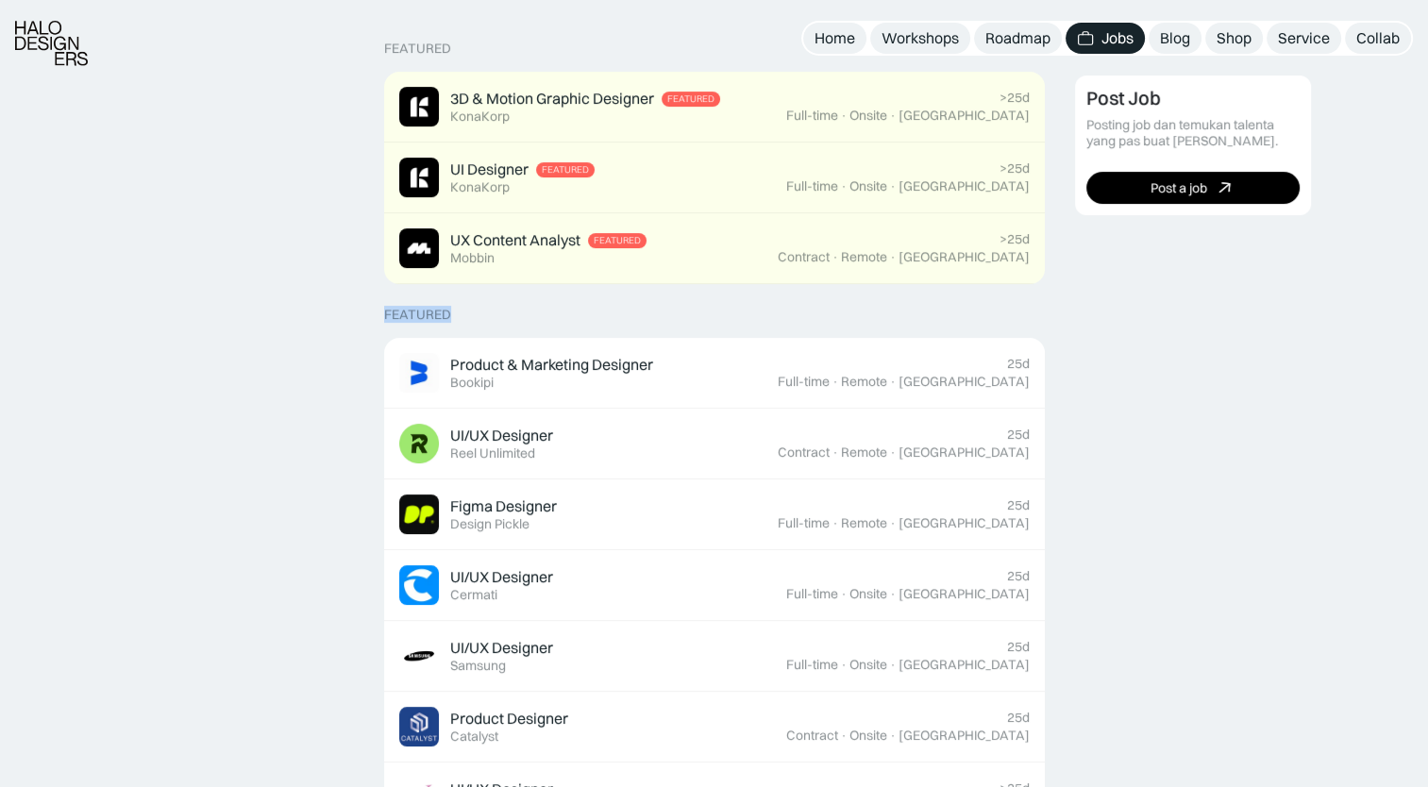
drag, startPoint x: 394, startPoint y: 303, endPoint x: 315, endPoint y: 299, distance: 78.5
drag, startPoint x: 375, startPoint y: 307, endPoint x: 380, endPoint y: 317, distance: 11.8
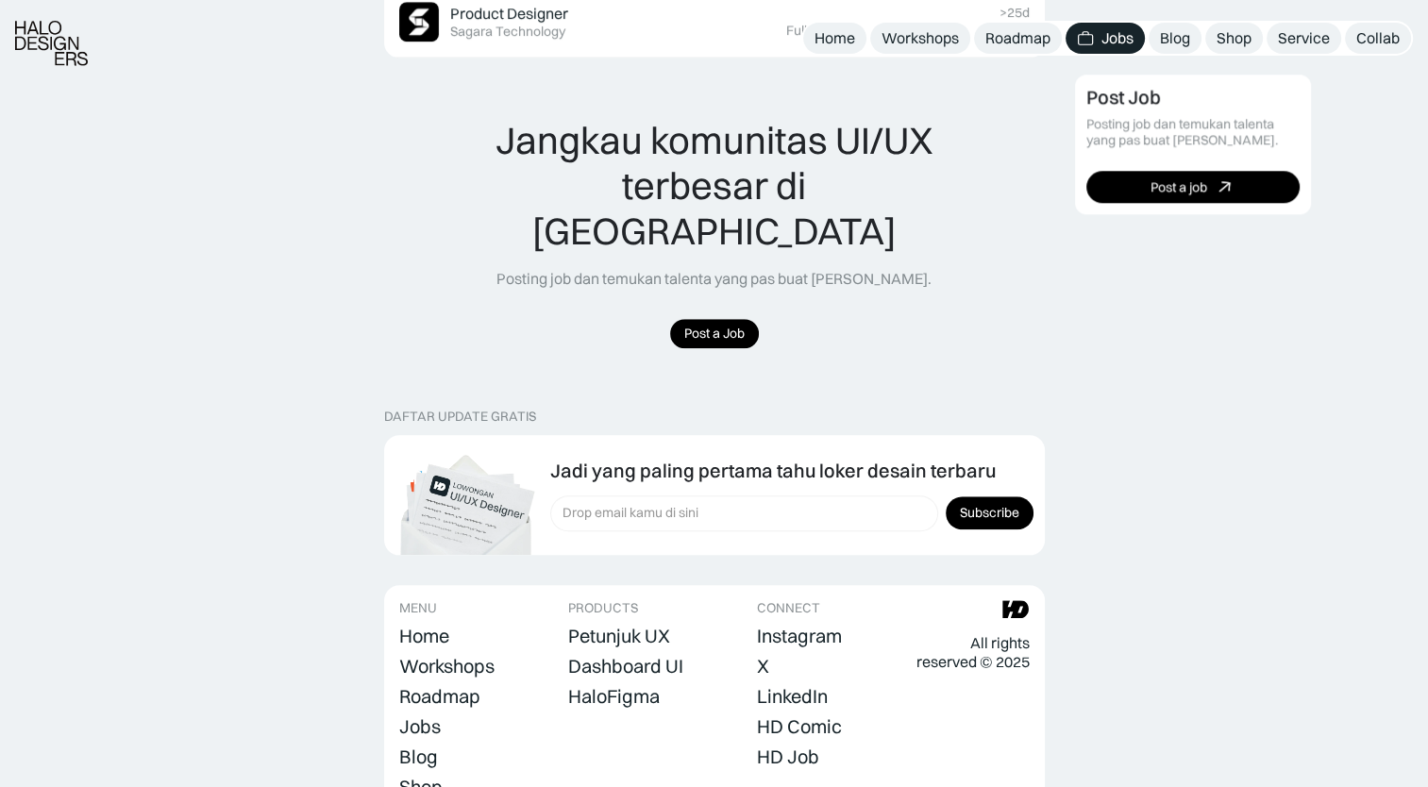
scroll to position [1861, 0]
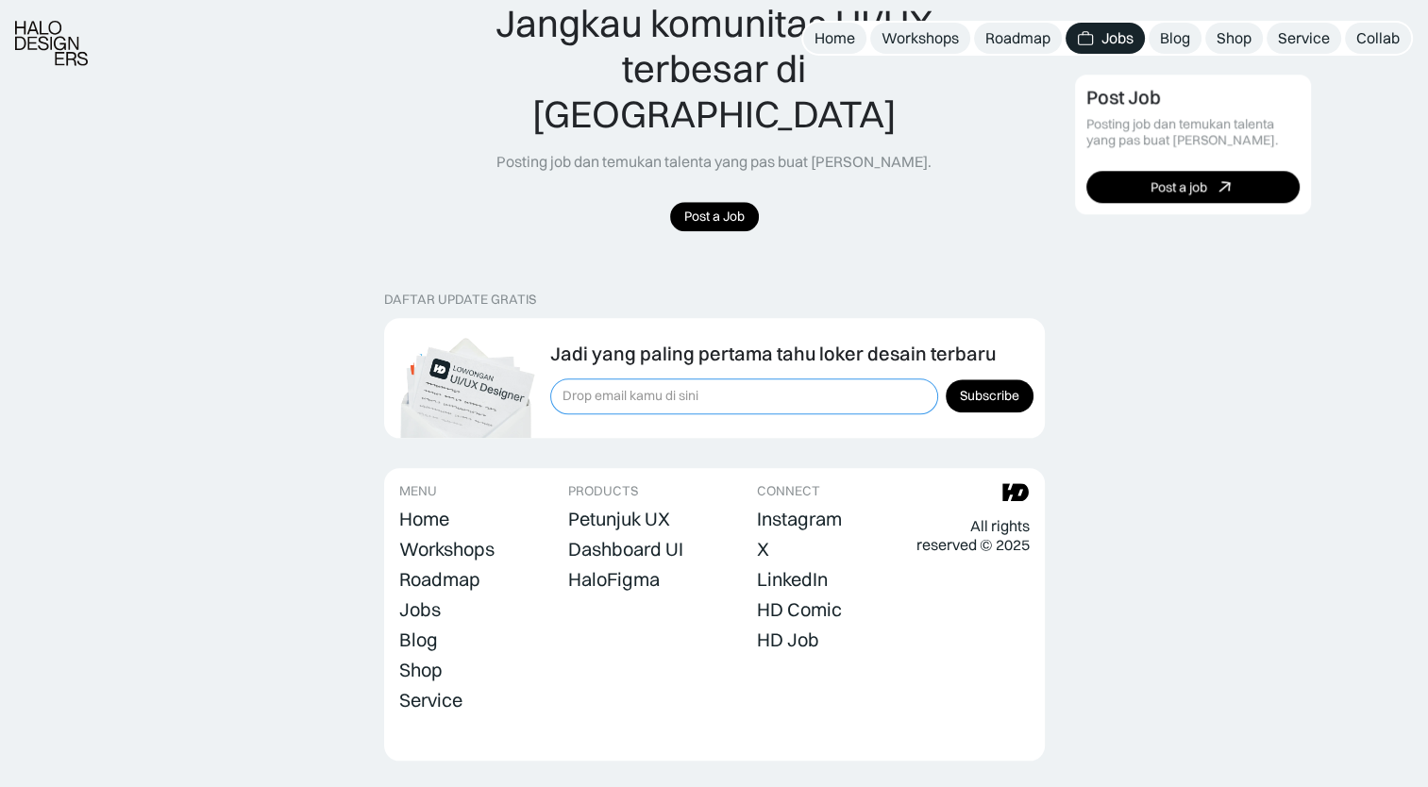
click at [854, 379] on input "Form Subscription" at bounding box center [744, 397] width 388 height 36
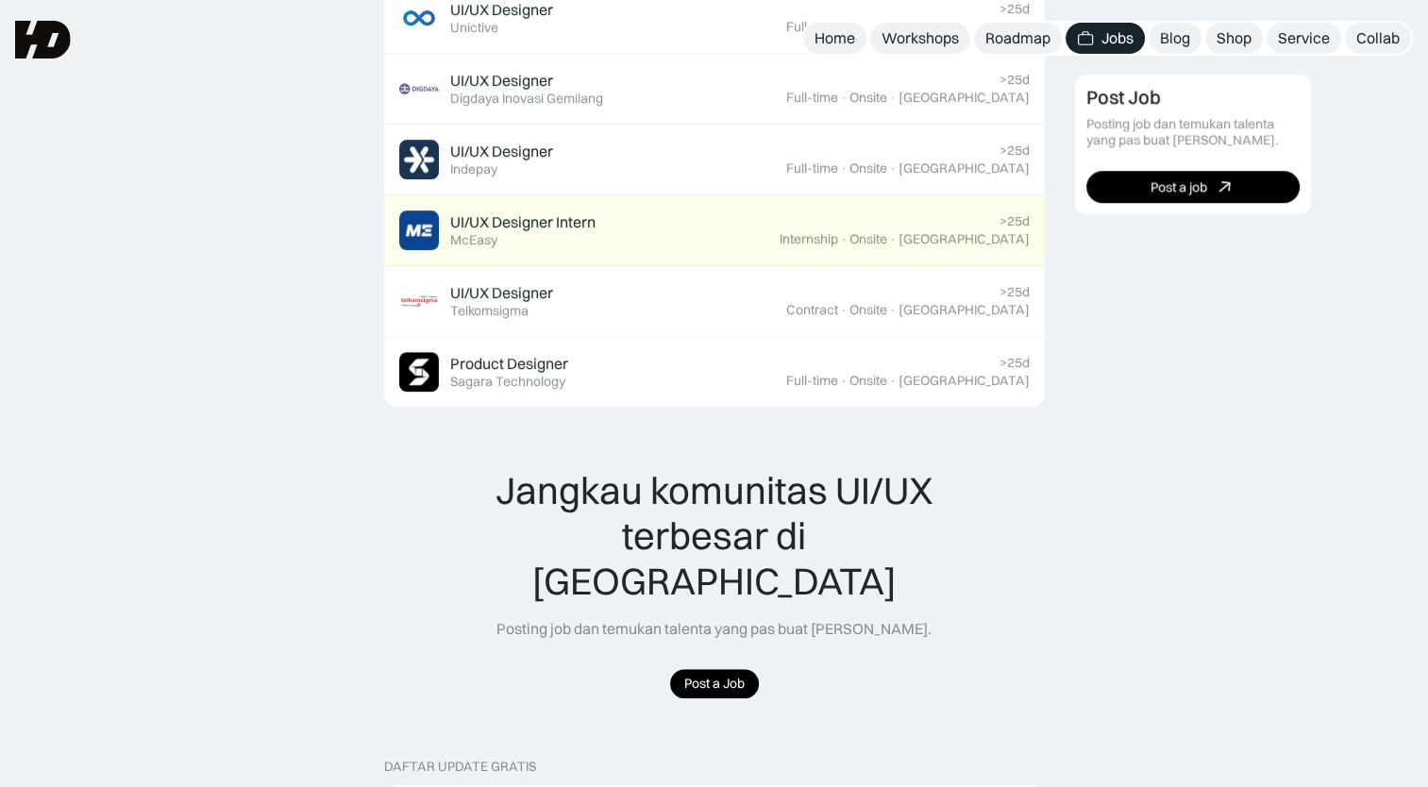
scroll to position [1389, 0]
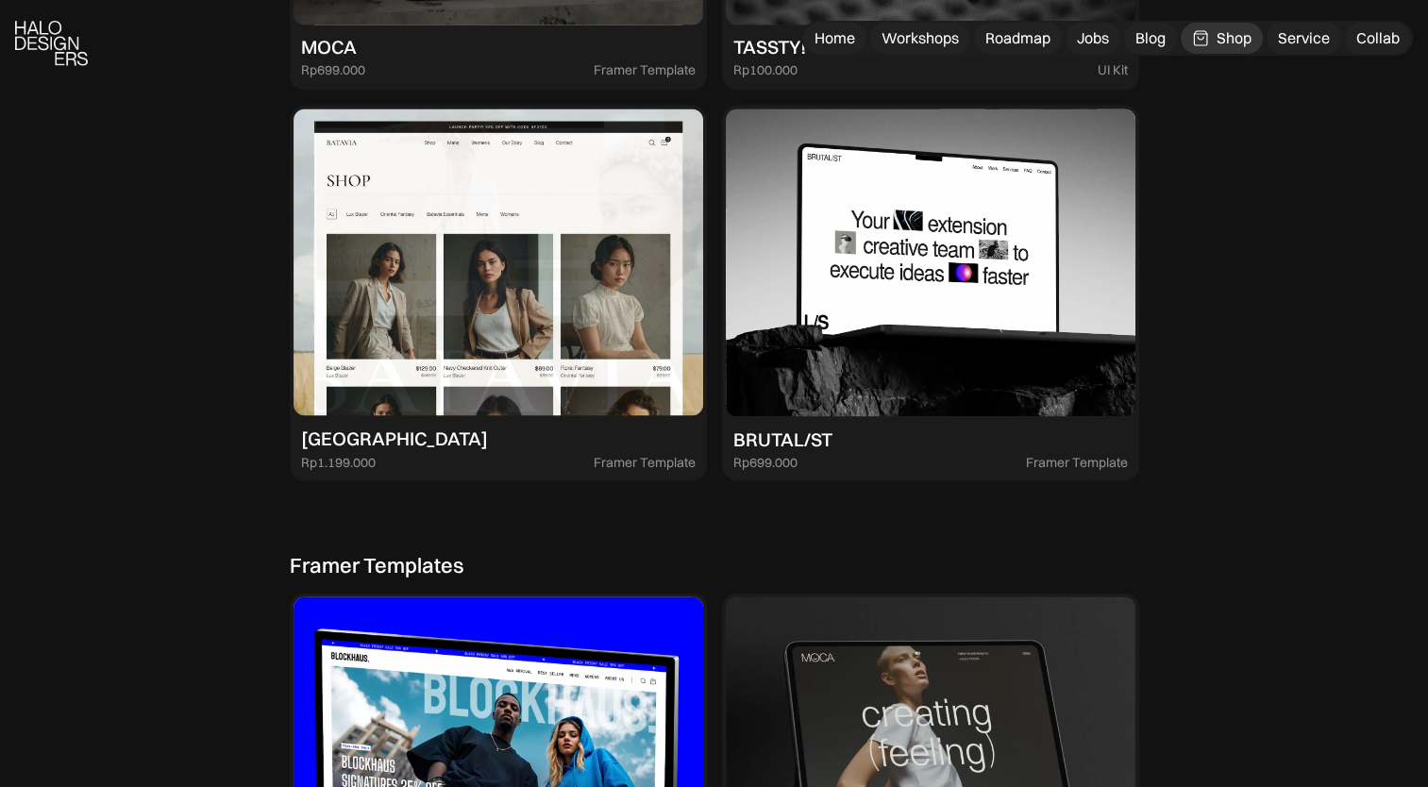
scroll to position [3588, 0]
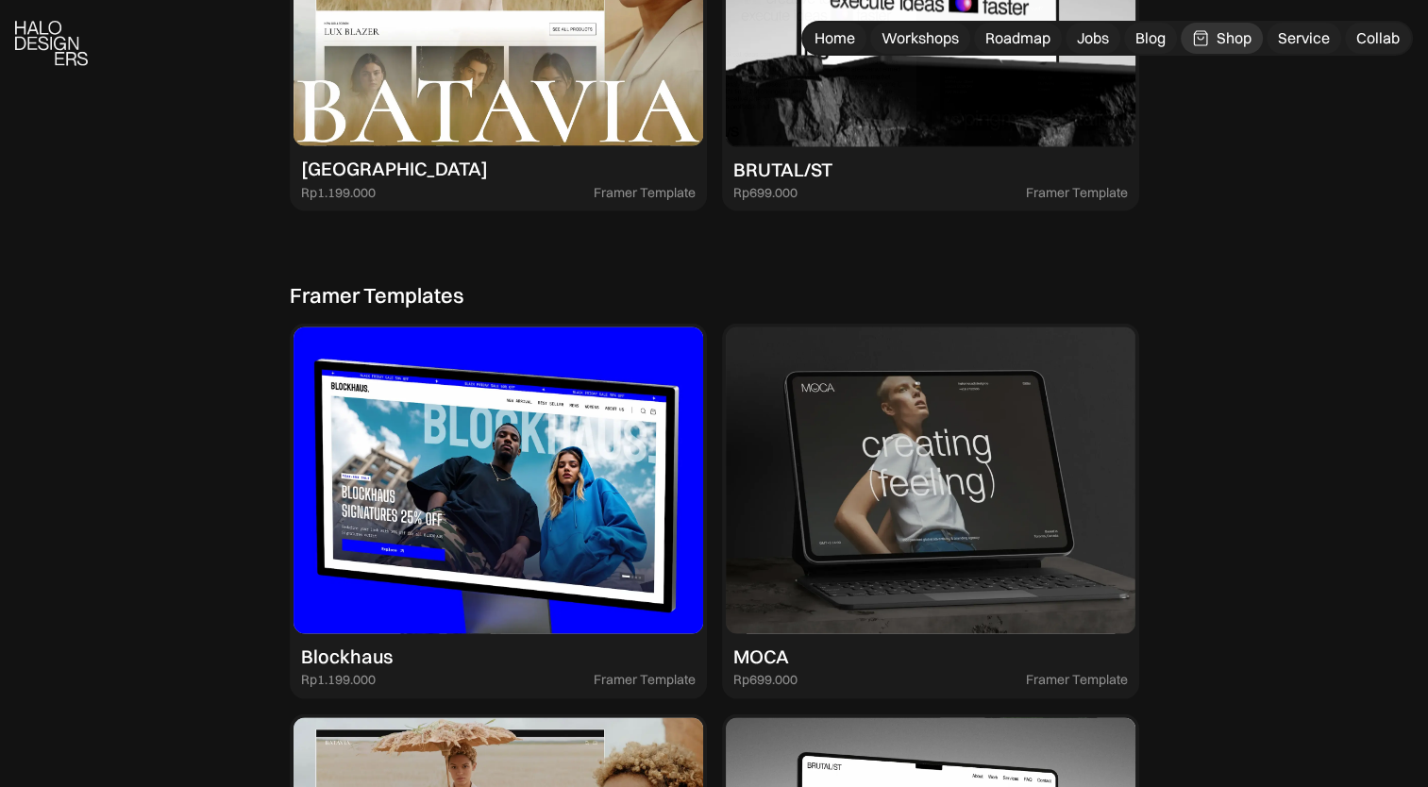
click at [877, 273] on div "PREMIUM RESOURCES Petunjuk Memulai UX dari NOL 25% OFF 4.75 ( 9,101+ ) “Overall…" at bounding box center [715, 85] width 850 height 4554
